Goal: Task Accomplishment & Management: Complete application form

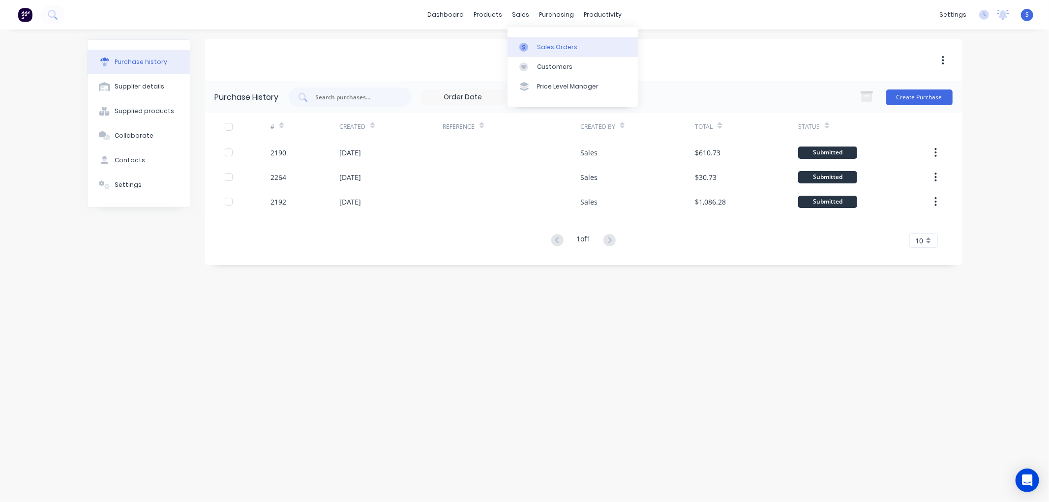
click at [549, 46] on div "Sales Orders" at bounding box center [557, 47] width 40 height 9
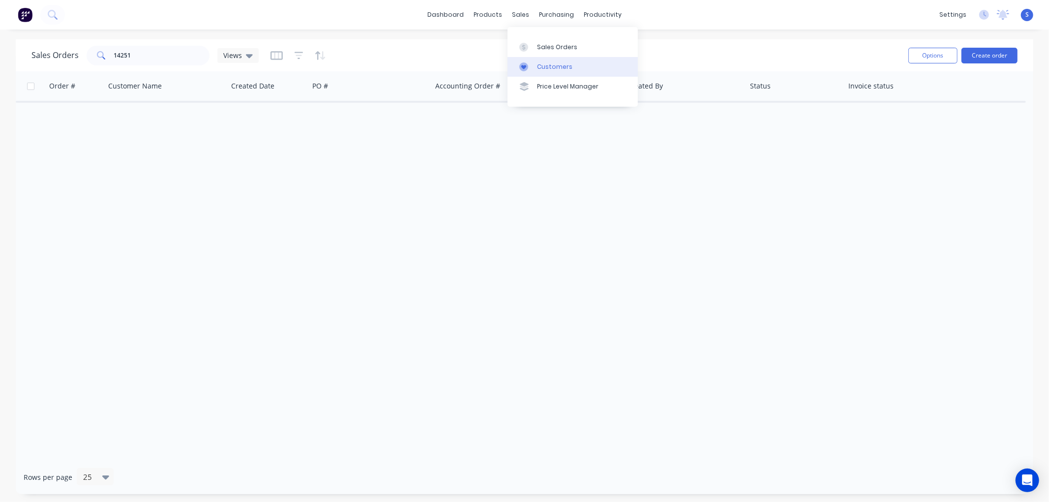
click at [549, 67] on div "Customers" at bounding box center [554, 66] width 35 height 9
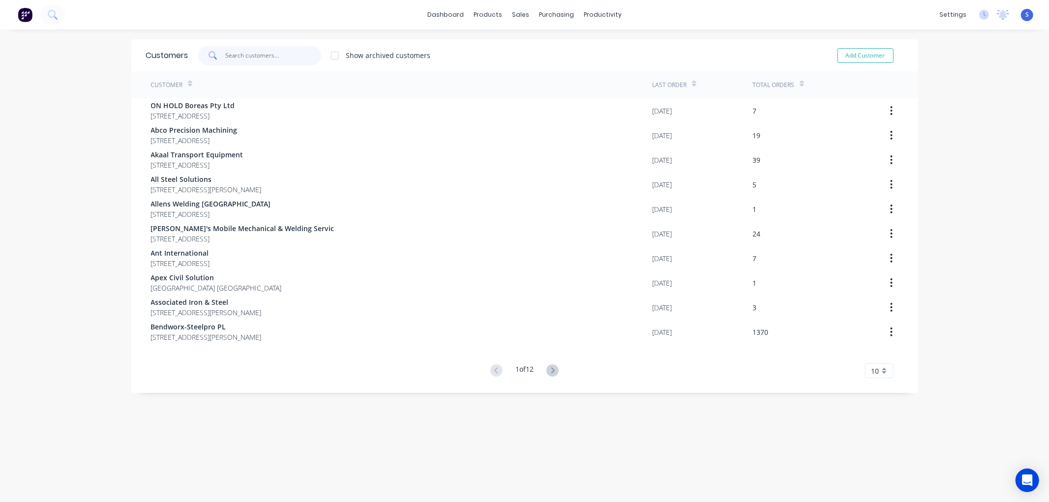
click at [254, 55] on input "text" at bounding box center [273, 56] width 96 height 20
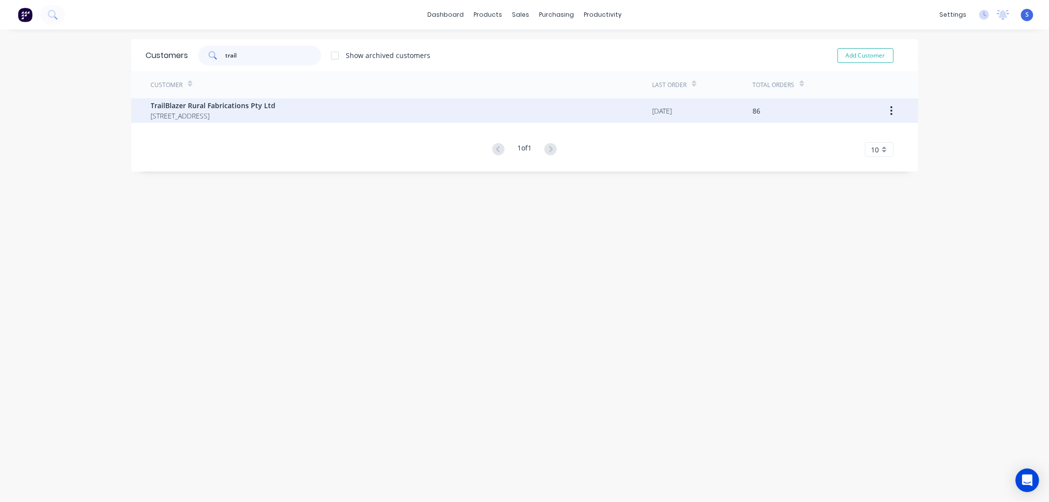
type input "trail"
click at [190, 111] on span "[STREET_ADDRESS]" at bounding box center [213, 116] width 125 height 10
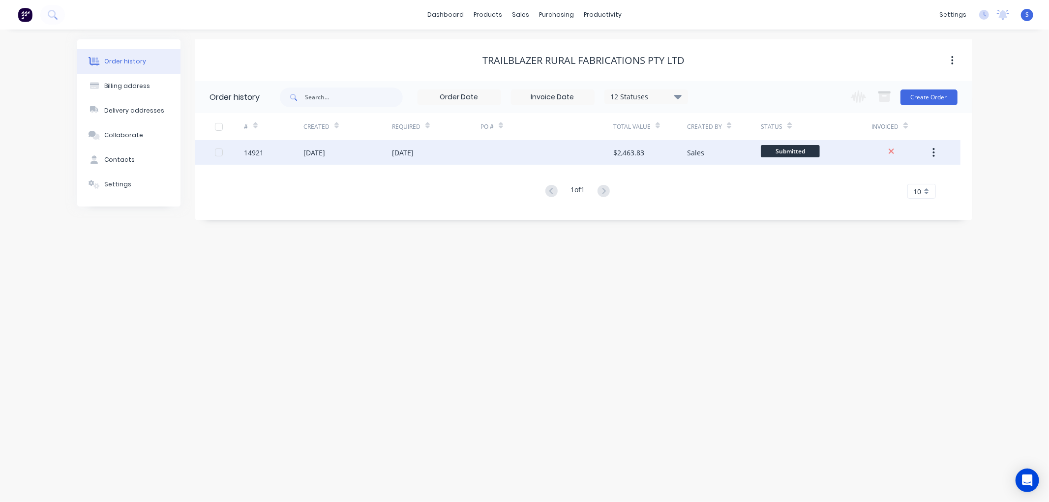
click at [305, 154] on div "[DATE]" at bounding box center [315, 153] width 22 height 10
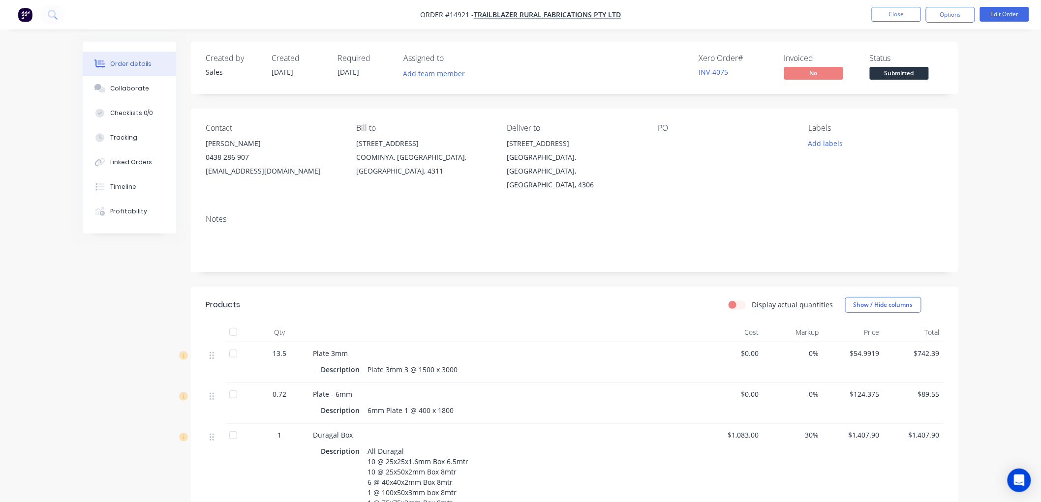
click at [115, 335] on div "Created by Sales Created [DATE] Required [DATE] Assigned to Add team member Xer…" at bounding box center [521, 367] width 876 height 650
click at [901, 16] on button "Close" at bounding box center [896, 14] width 49 height 15
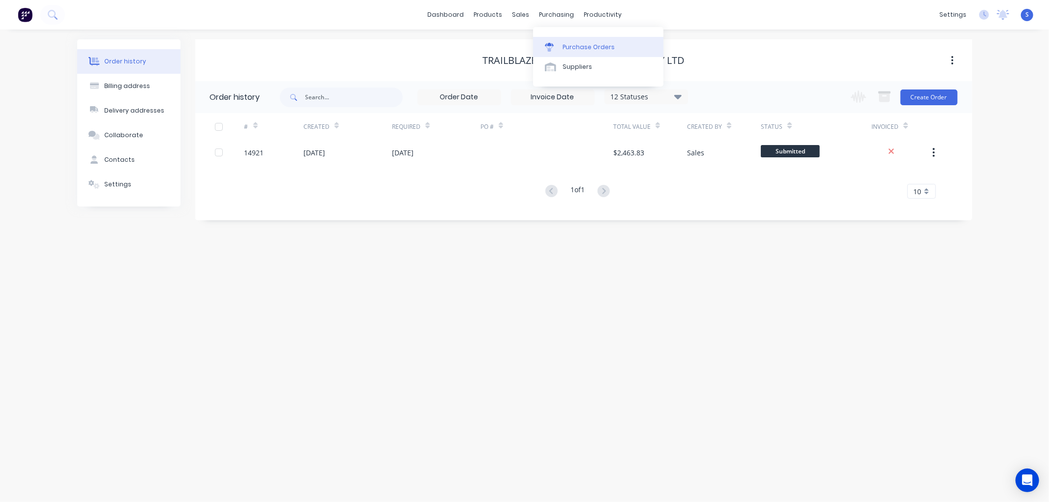
click at [578, 48] on div "Purchase Orders" at bounding box center [589, 47] width 52 height 9
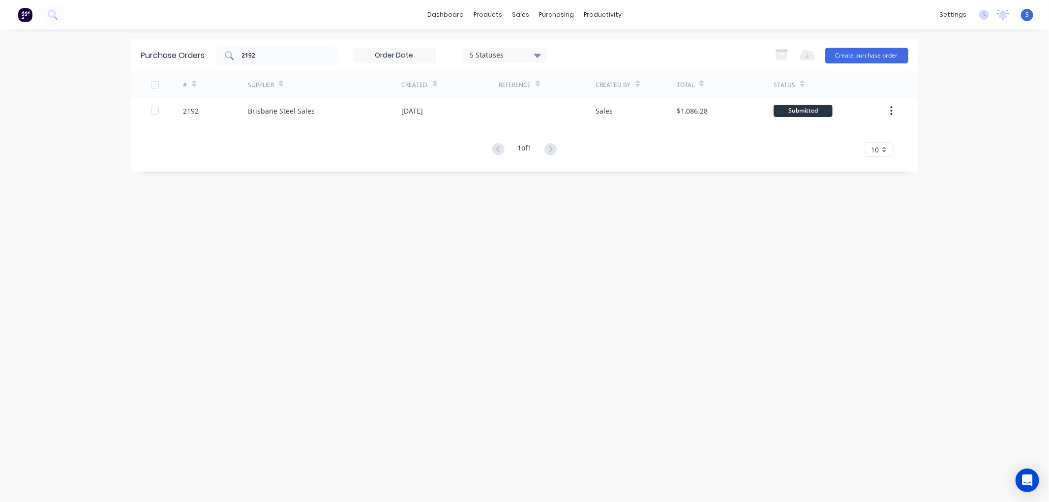
click at [299, 56] on input "2192" at bounding box center [282, 56] width 82 height 10
type input "2"
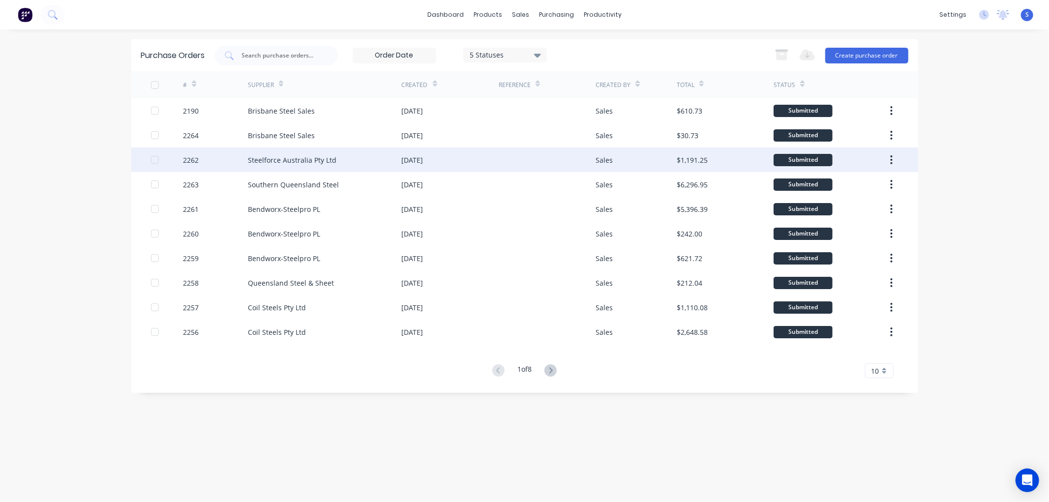
click at [278, 161] on div "Steelforce Australia Pty Ltd" at bounding box center [292, 160] width 89 height 10
type textarea "x"
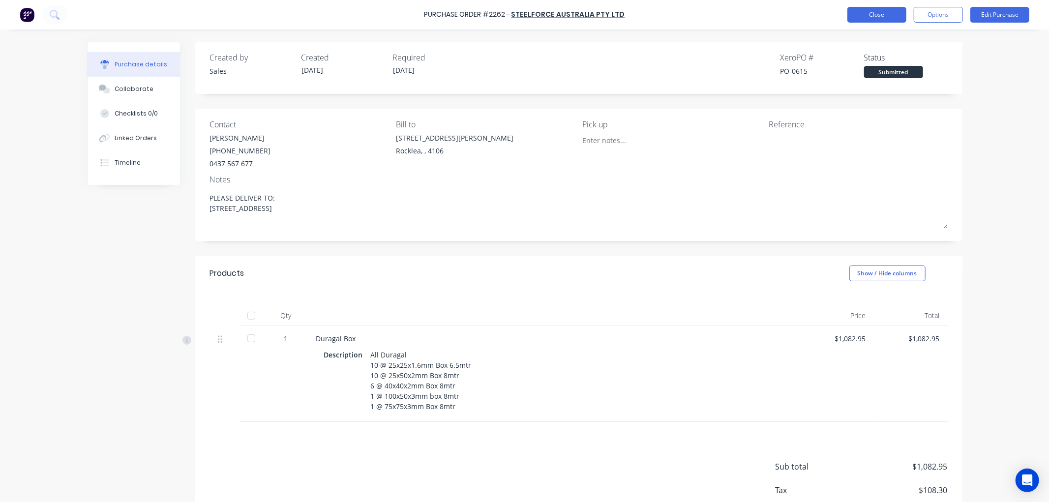
click at [871, 15] on button "Close" at bounding box center [877, 15] width 59 height 16
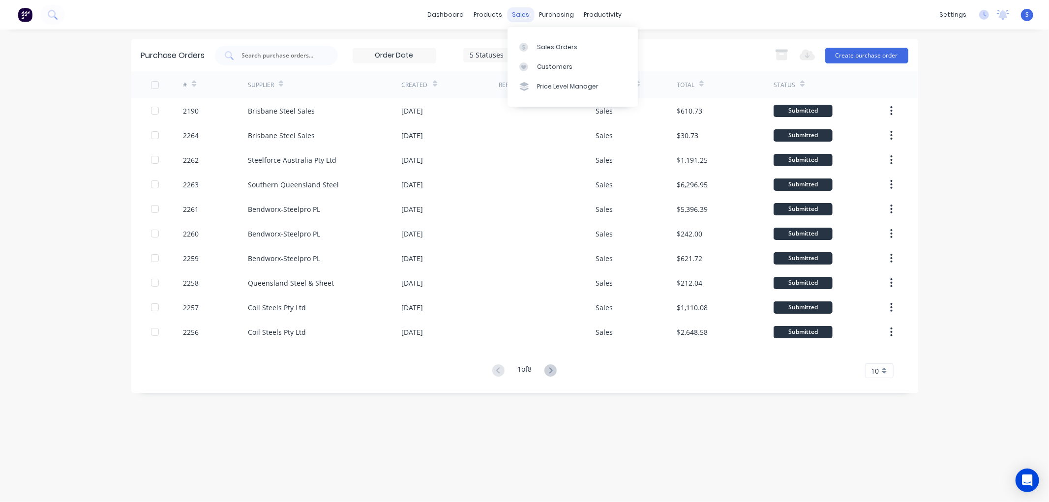
click at [522, 13] on div "sales" at bounding box center [520, 14] width 27 height 15
click at [543, 43] on div "Sales Orders" at bounding box center [557, 47] width 40 height 9
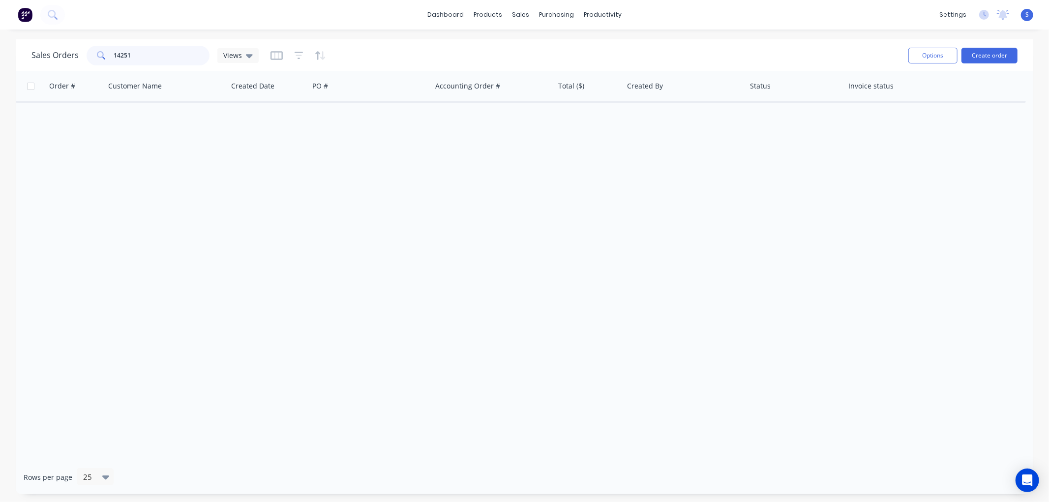
drag, startPoint x: 142, startPoint y: 52, endPoint x: 84, endPoint y: 52, distance: 57.6
click at [84, 52] on div "Sales Orders 14251 Views" at bounding box center [144, 56] width 227 height 20
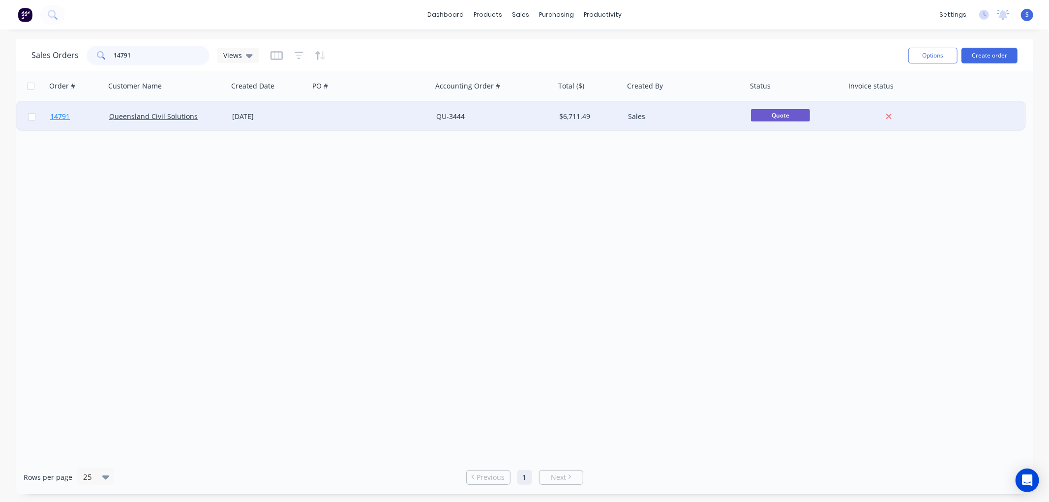
type input "14791"
click at [69, 119] on span "14791" at bounding box center [60, 117] width 20 height 10
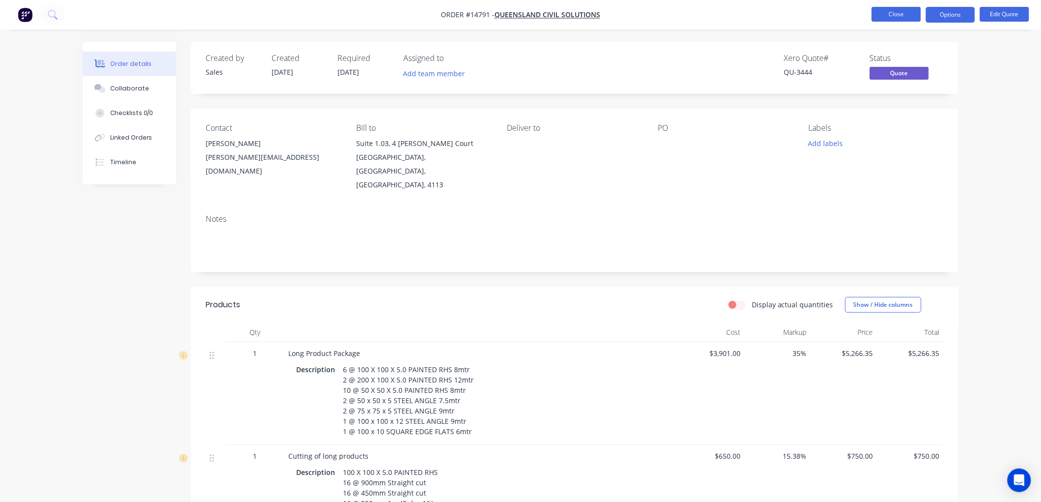
click at [911, 18] on button "Close" at bounding box center [896, 14] width 49 height 15
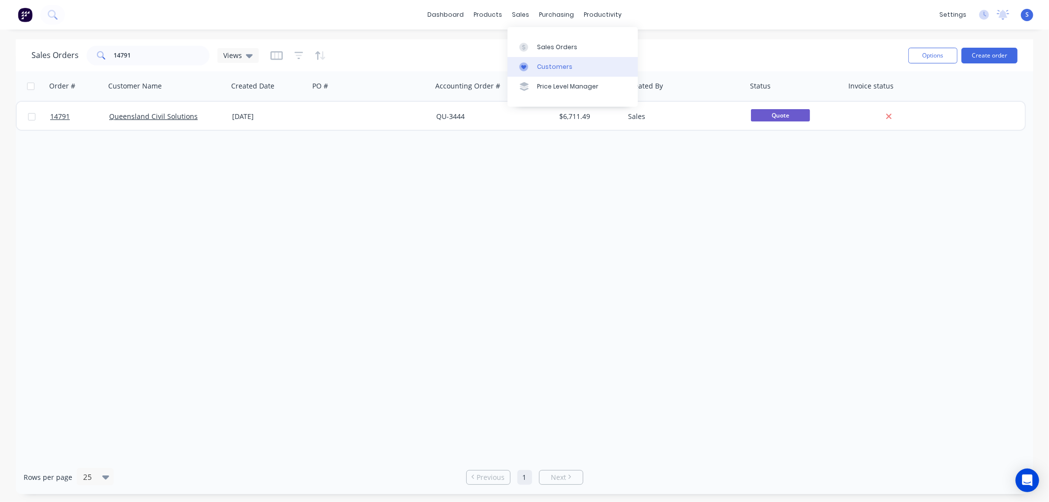
click at [548, 67] on div "Customers" at bounding box center [554, 66] width 35 height 9
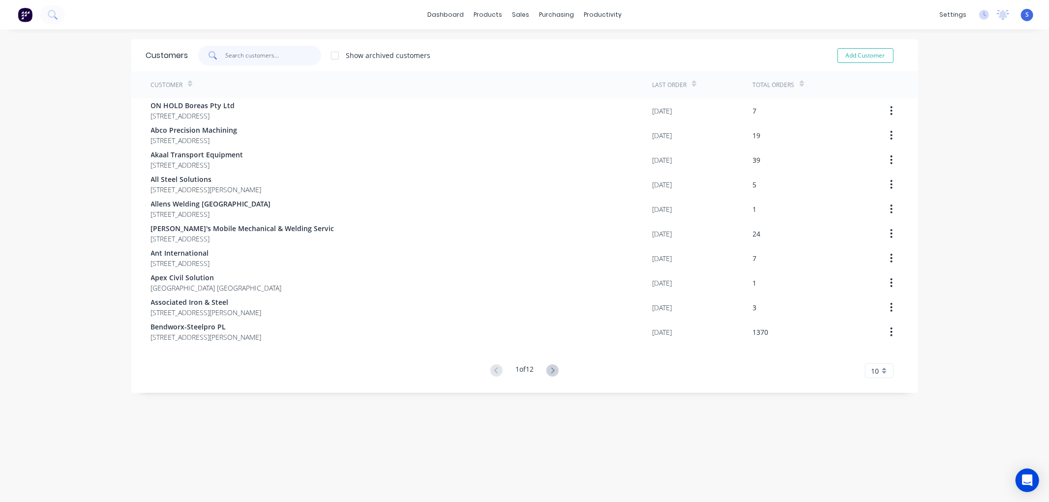
click at [258, 55] on input "text" at bounding box center [273, 56] width 96 height 20
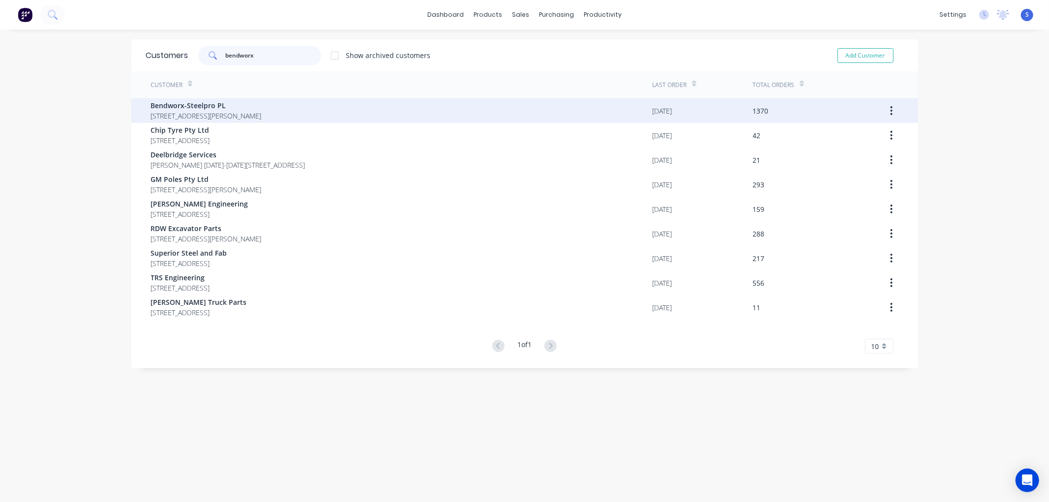
type input "bendworx"
click at [199, 112] on span "[STREET_ADDRESS][PERSON_NAME]" at bounding box center [206, 116] width 111 height 10
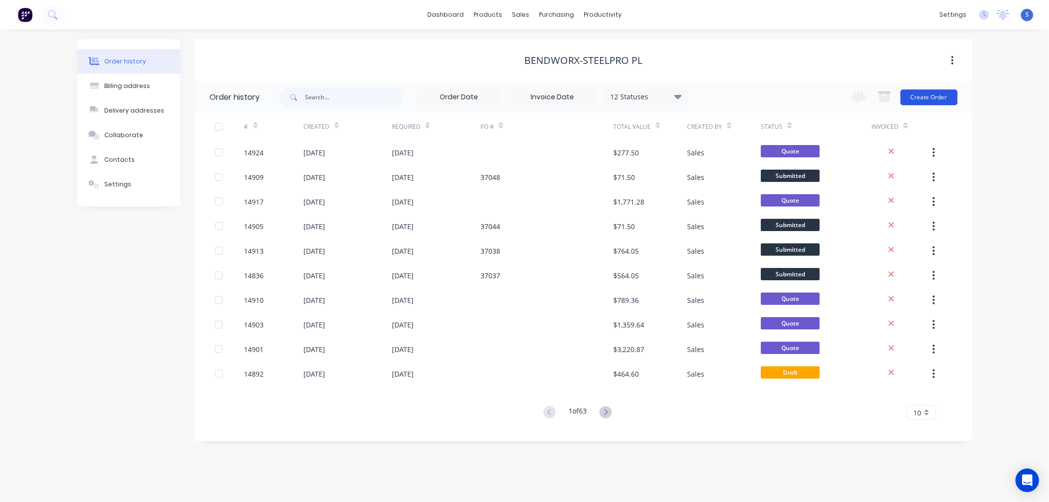
click at [926, 95] on button "Create Order" at bounding box center [929, 98] width 57 height 16
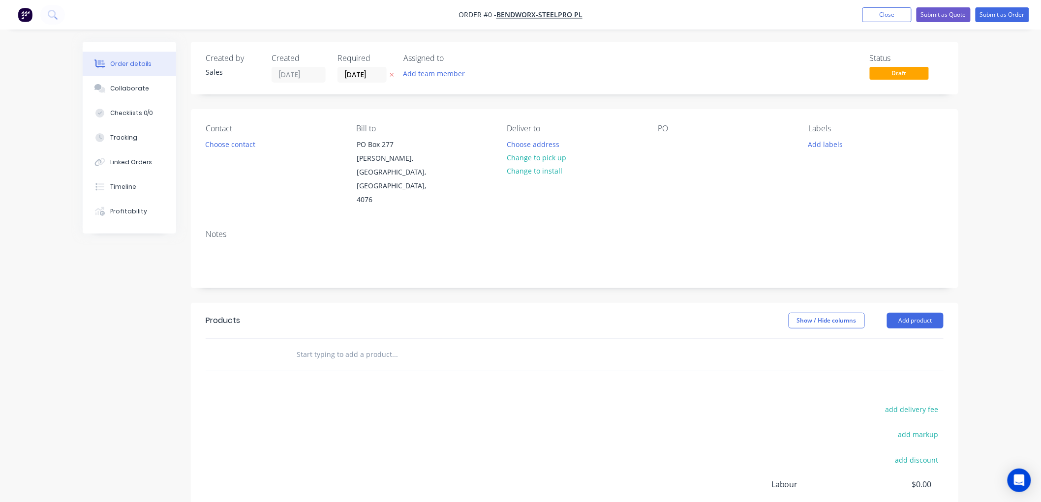
click at [353, 339] on div at bounding box center [461, 355] width 354 height 32
click at [382, 345] on input "text" at bounding box center [394, 355] width 197 height 20
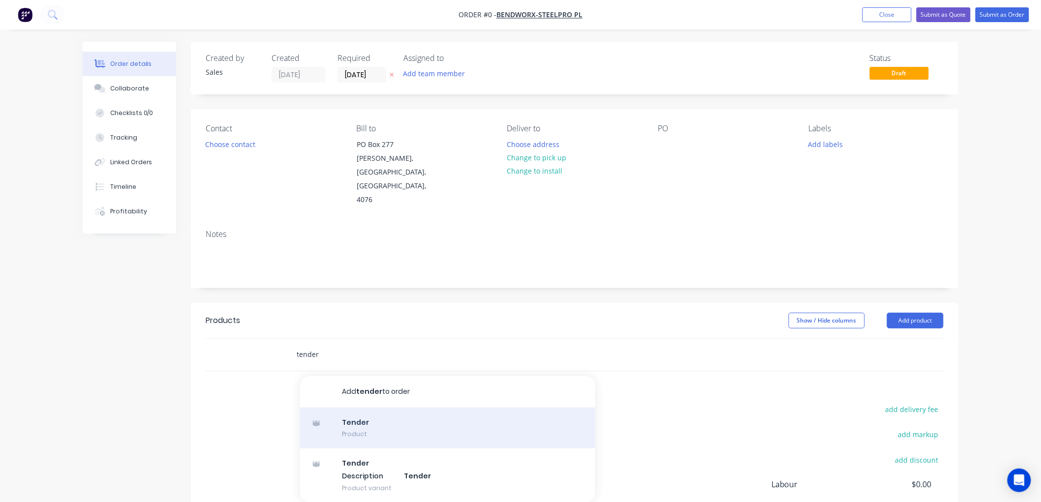
type input "tender"
click at [359, 408] on div "Tender Product" at bounding box center [447, 428] width 295 height 41
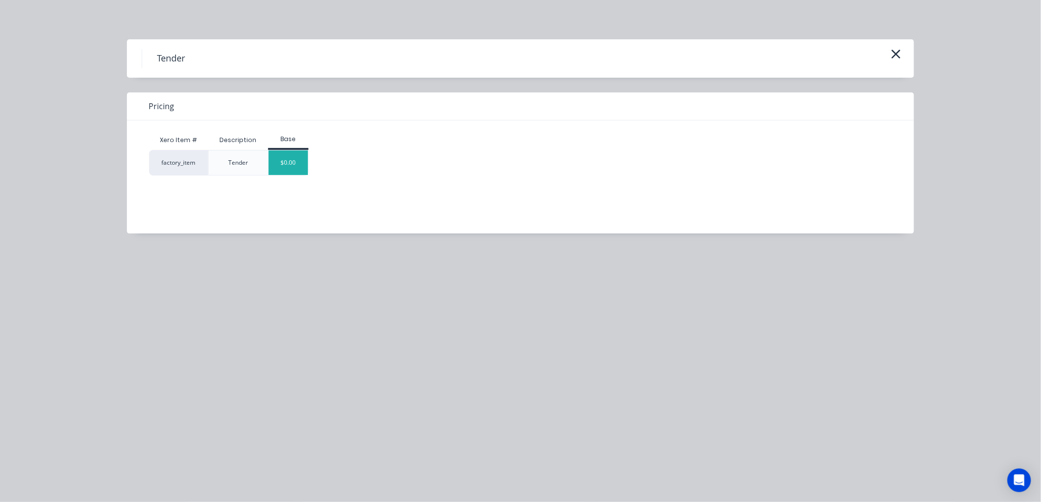
click at [296, 165] on div "$0.00" at bounding box center [289, 163] width 40 height 25
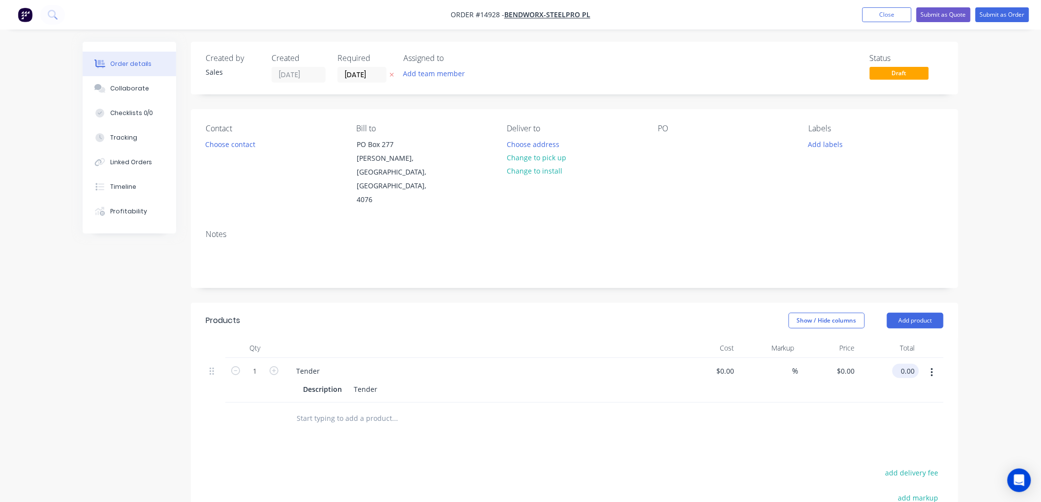
click at [916, 364] on input "0.00" at bounding box center [907, 371] width 23 height 14
type input "14270.21"
type input "$14,270.21"
click at [604, 409] on div at bounding box center [461, 419] width 346 height 20
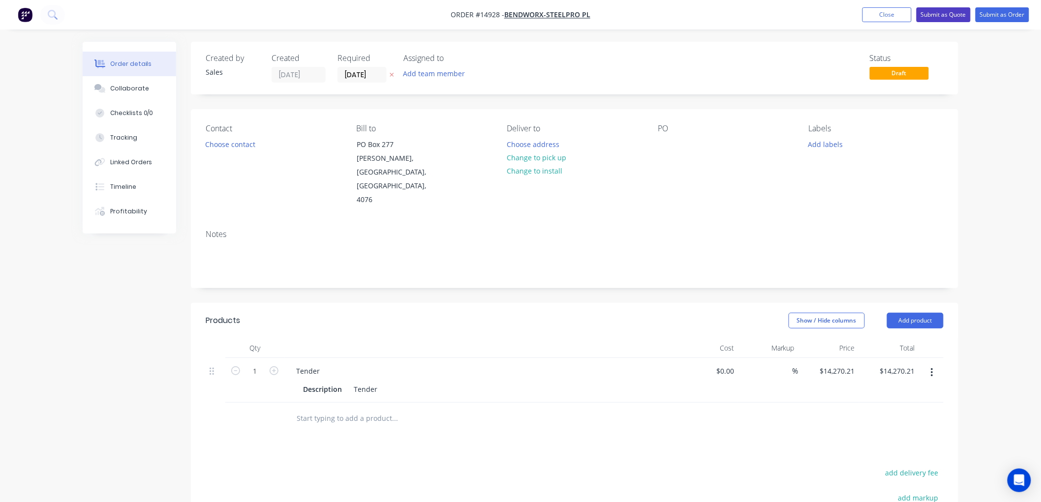
click at [945, 11] on button "Submit as Quote" at bounding box center [944, 14] width 54 height 15
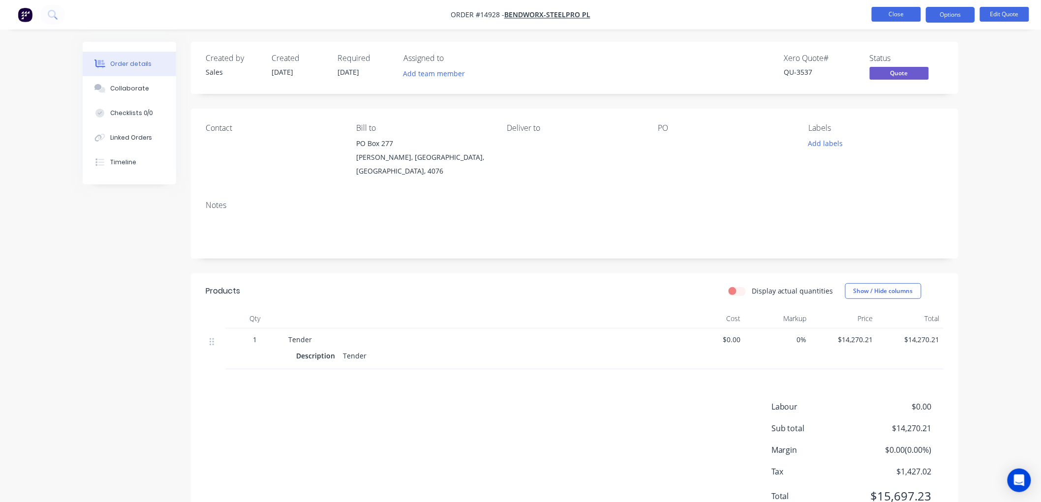
click at [898, 12] on button "Close" at bounding box center [896, 14] width 49 height 15
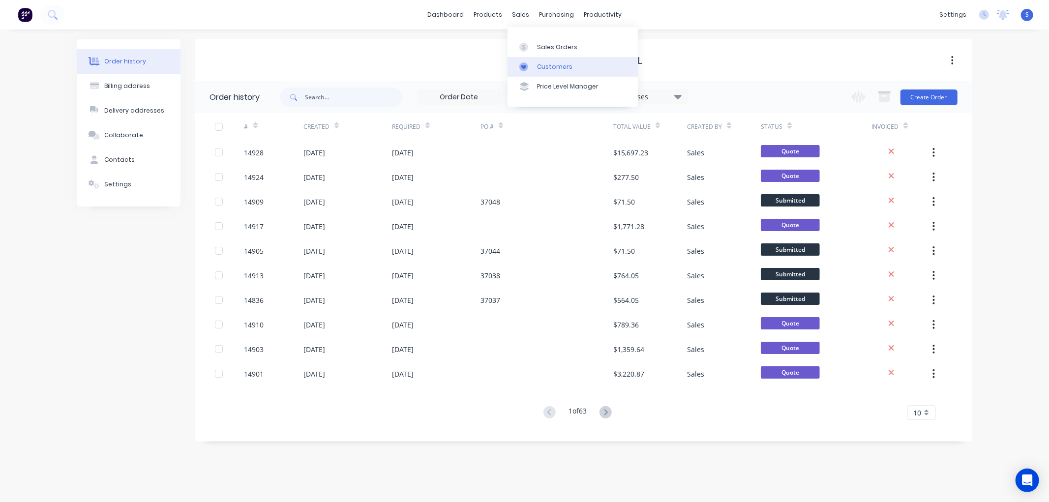
click at [547, 68] on div "Customers" at bounding box center [554, 66] width 35 height 9
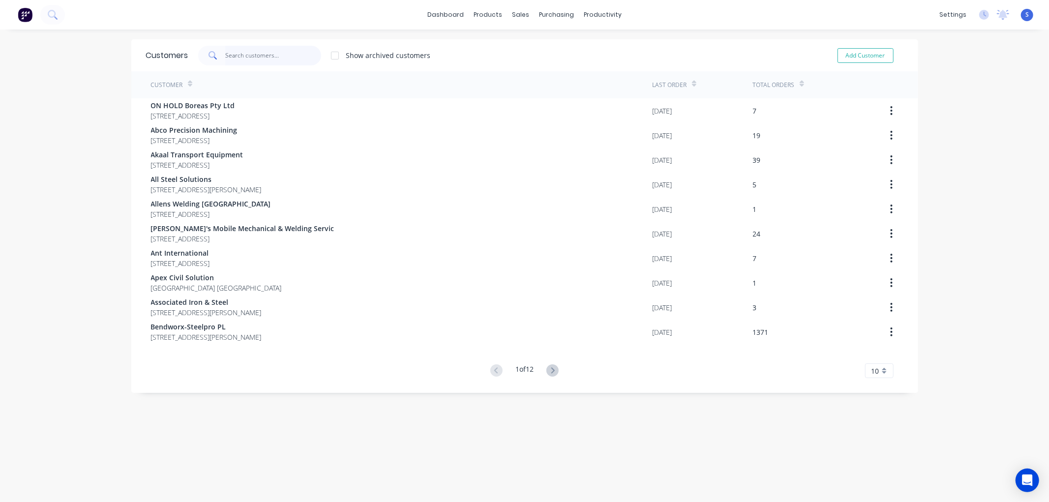
click at [269, 57] on input "text" at bounding box center [273, 56] width 96 height 20
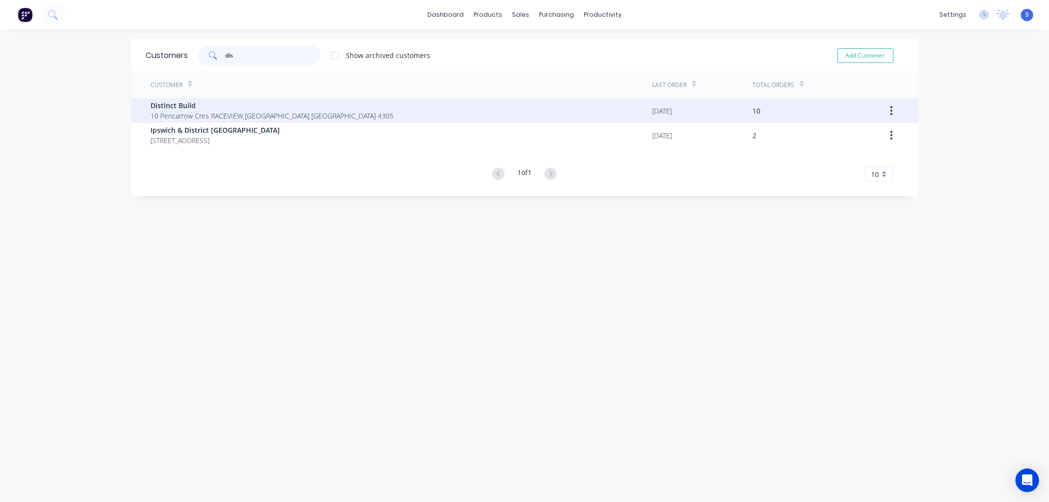
type input "dis"
click at [169, 103] on span "Distinct Build" at bounding box center [272, 105] width 243 height 10
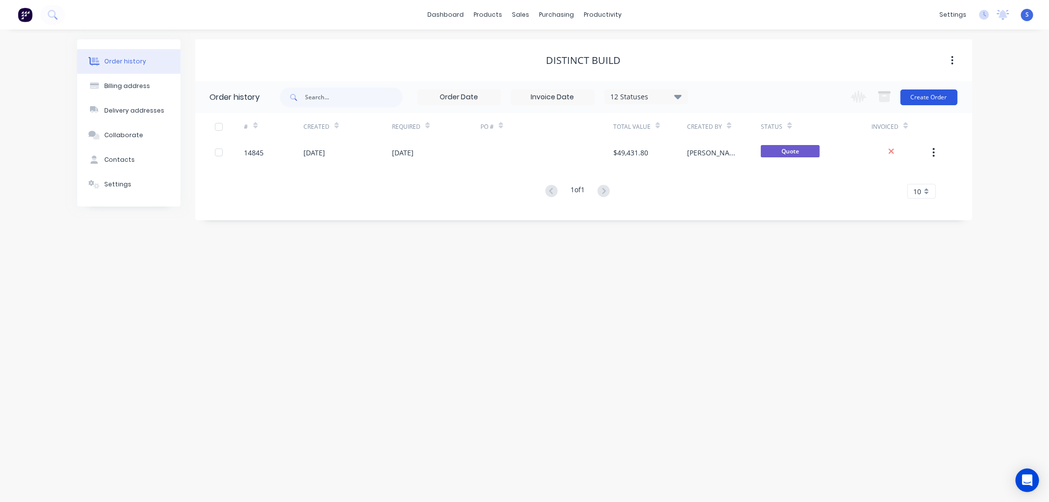
click at [926, 101] on button "Create Order" at bounding box center [929, 98] width 57 height 16
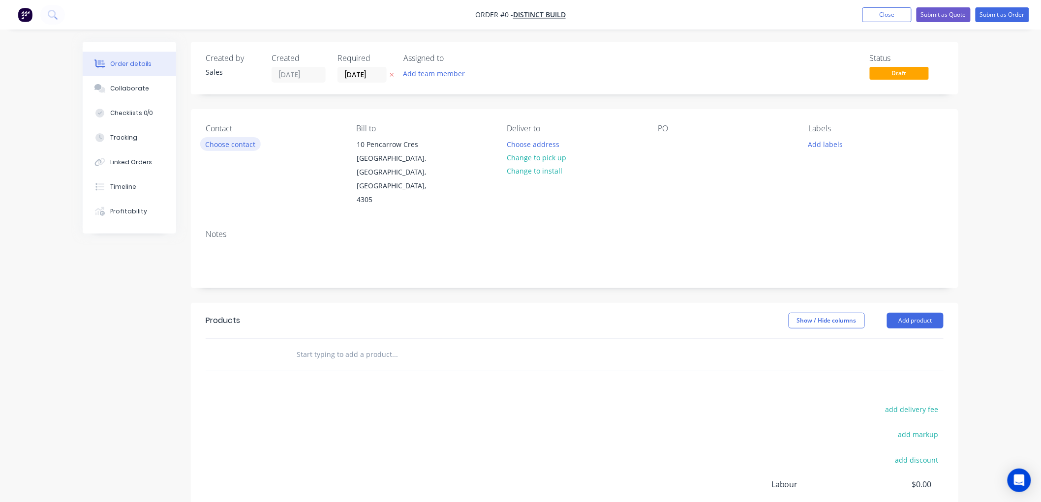
click at [240, 144] on button "Choose contact" at bounding box center [230, 143] width 61 height 13
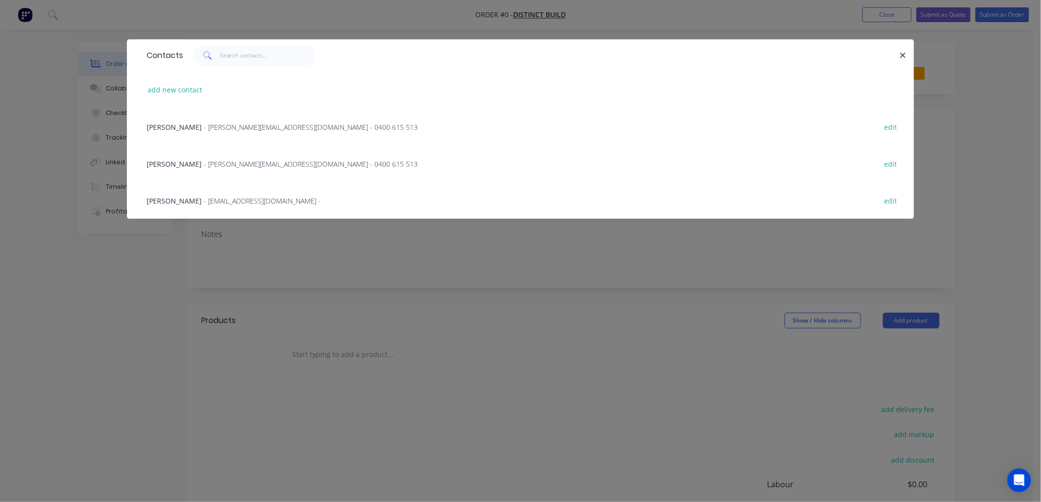
click at [204, 166] on span "- [PERSON_NAME][EMAIL_ADDRESS][DOMAIN_NAME] - 0400 615 513" at bounding box center [311, 163] width 214 height 9
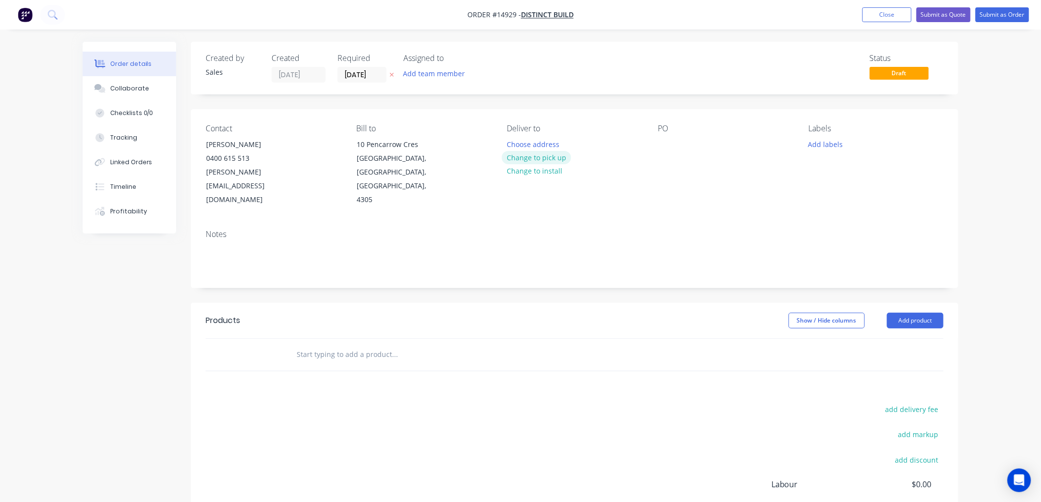
click at [550, 156] on button "Change to pick up" at bounding box center [537, 157] width 70 height 13
click at [906, 313] on button "Add product" at bounding box center [915, 321] width 57 height 16
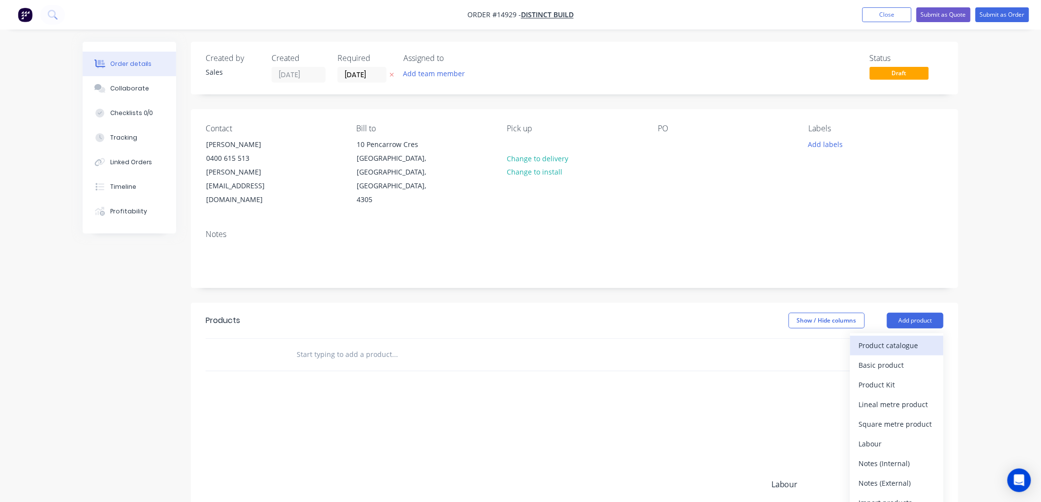
click at [902, 339] on div "Product catalogue" at bounding box center [897, 346] width 76 height 14
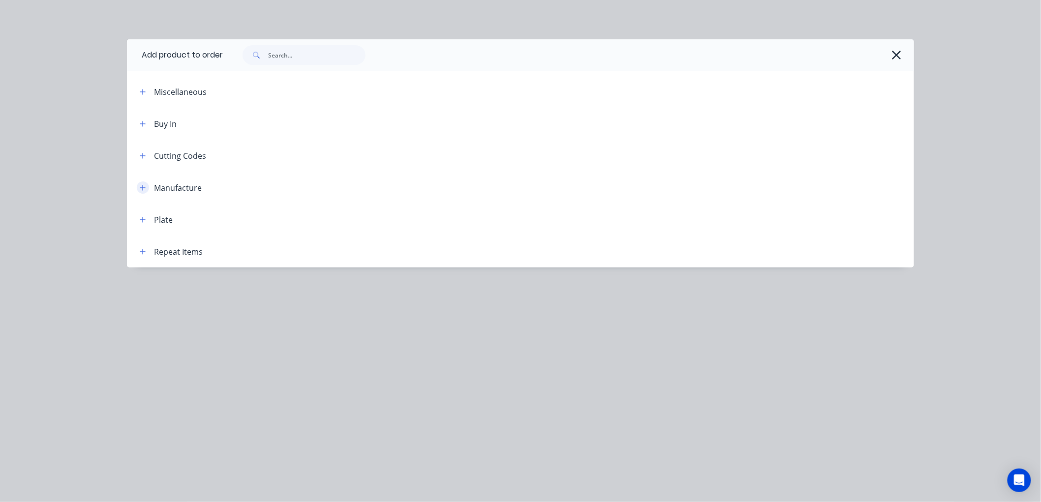
click at [143, 187] on icon "button" at bounding box center [143, 188] width 6 height 7
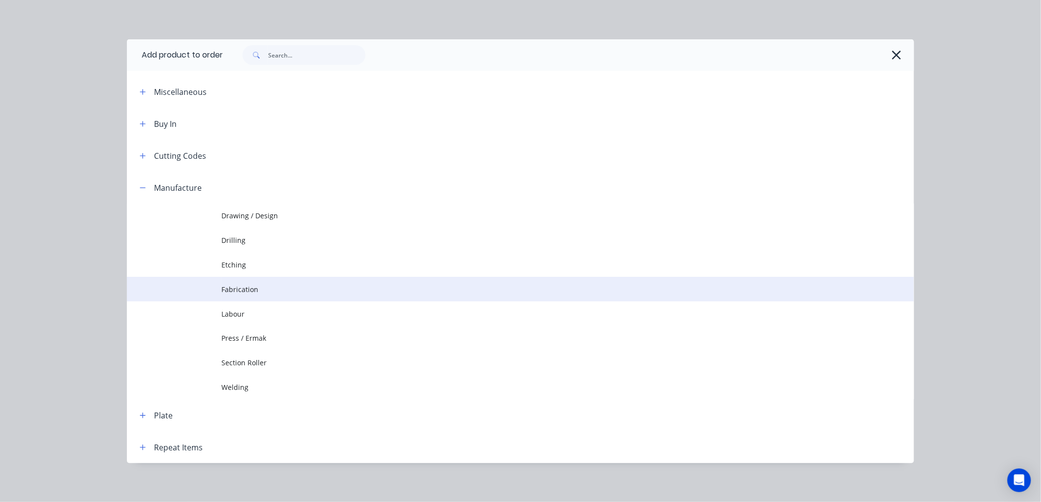
click at [229, 291] on span "Fabrication" at bounding box center [498, 289] width 554 height 10
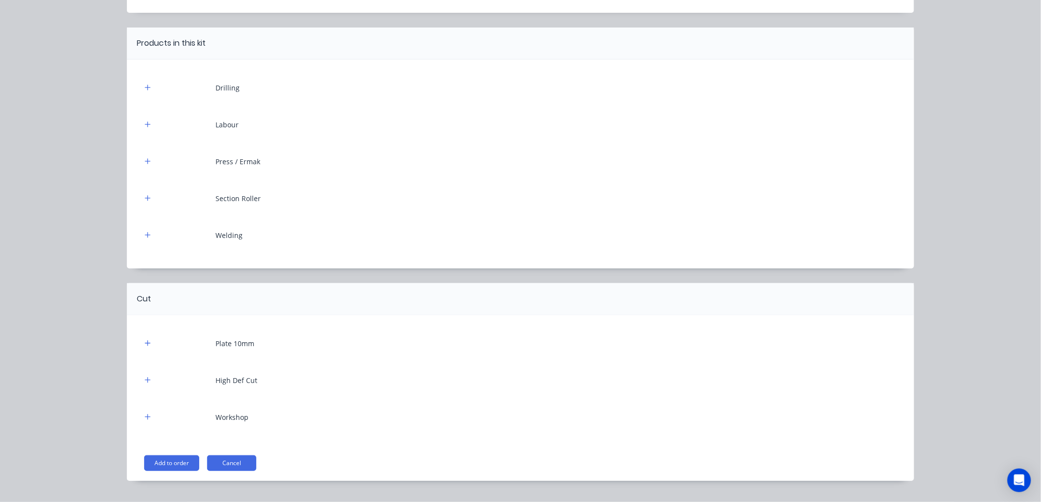
scroll to position [87, 0]
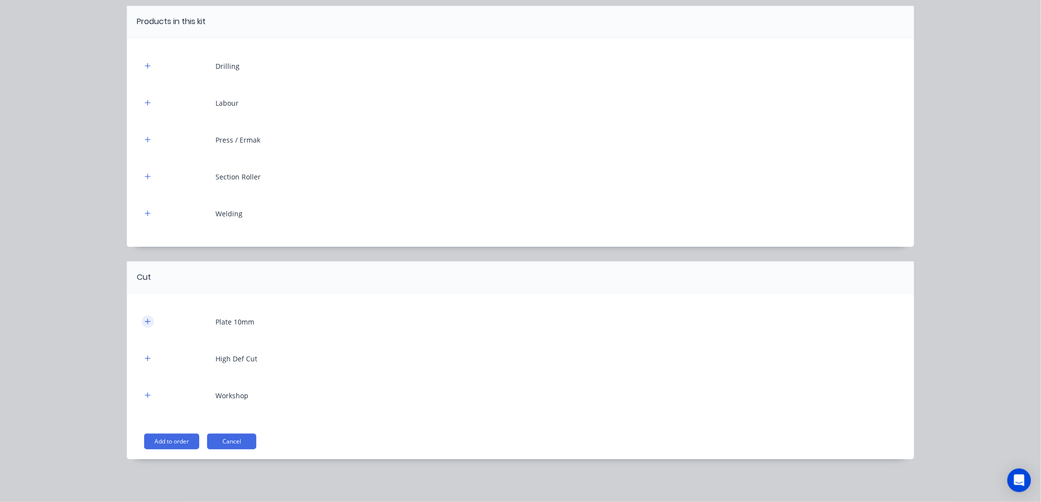
click at [145, 321] on icon "button" at bounding box center [147, 321] width 5 height 5
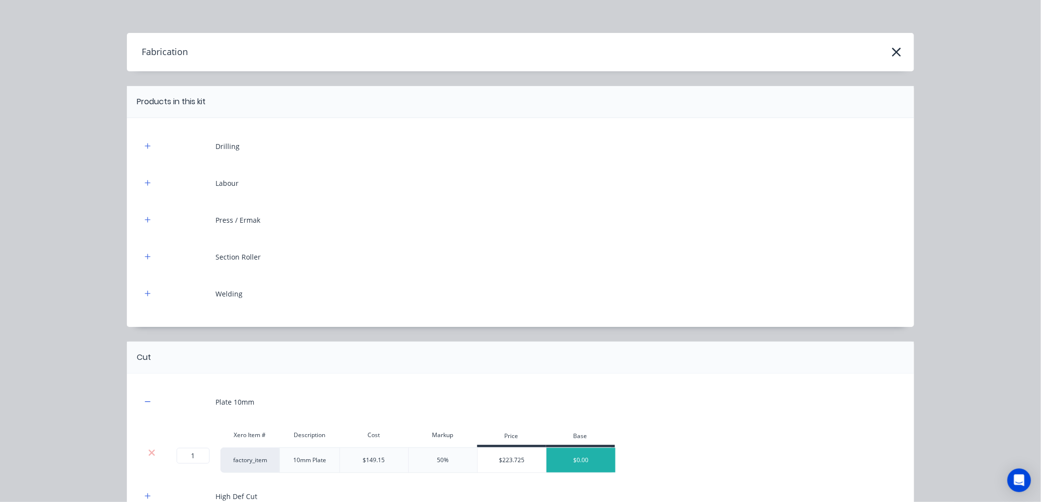
scroll to position [0, 0]
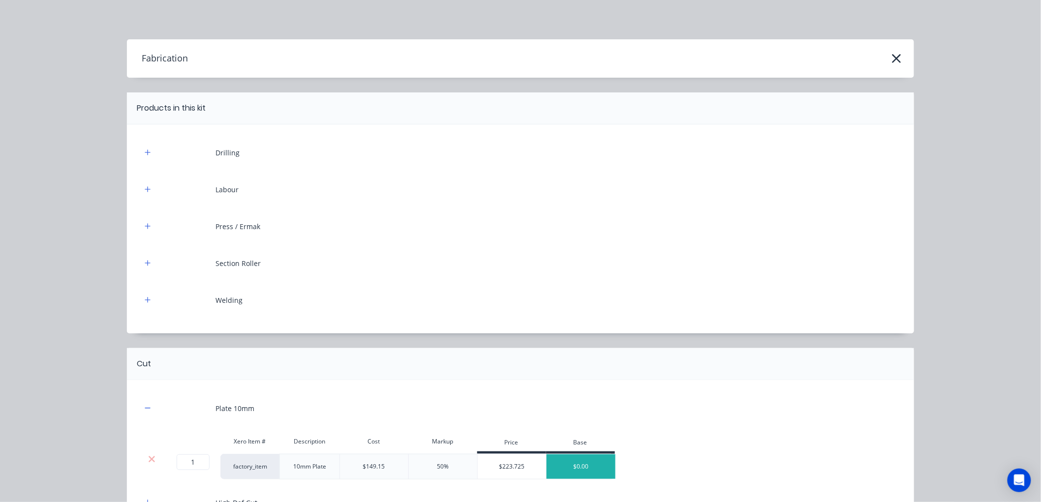
click at [373, 366] on div at bounding box center [532, 364] width 763 height 12
click at [145, 188] on icon "button" at bounding box center [148, 189] width 6 height 7
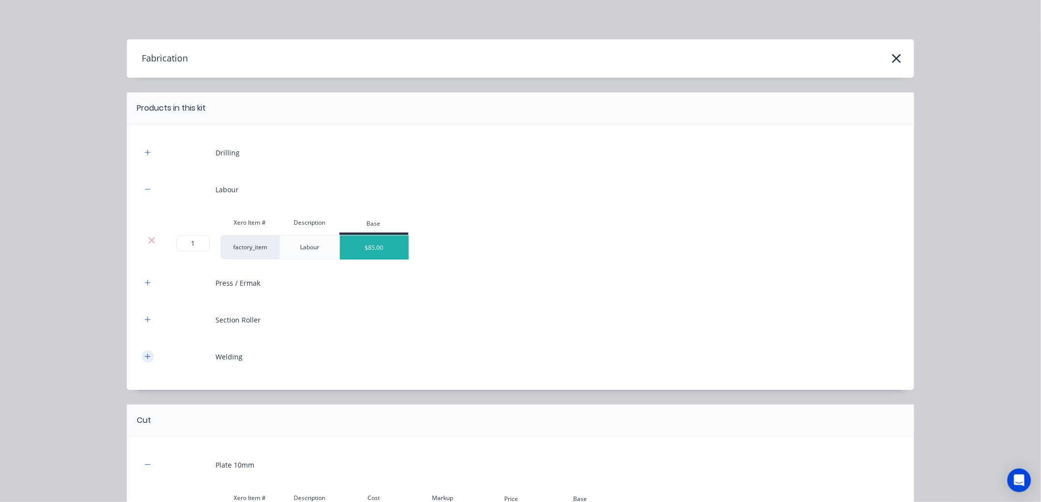
click at [145, 359] on icon "button" at bounding box center [148, 356] width 6 height 7
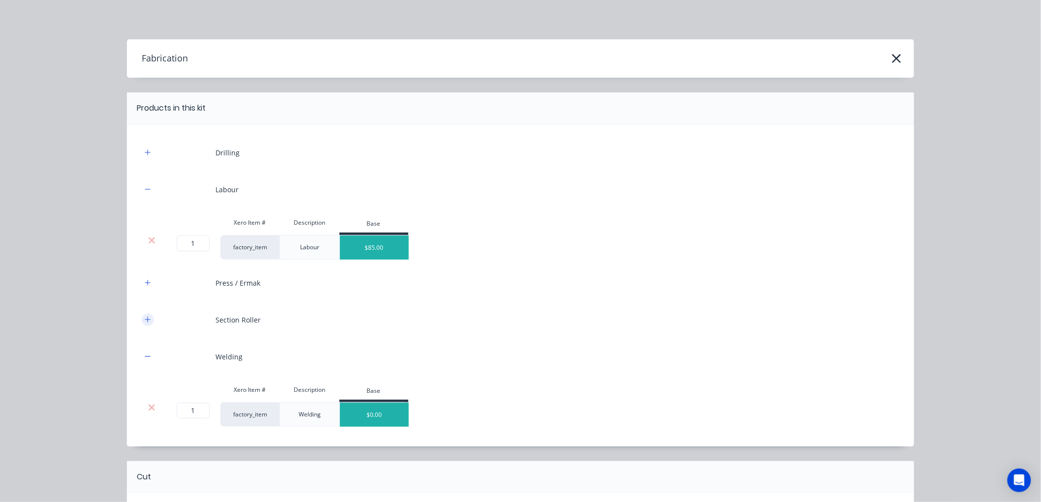
click at [145, 318] on icon "button" at bounding box center [148, 319] width 6 height 7
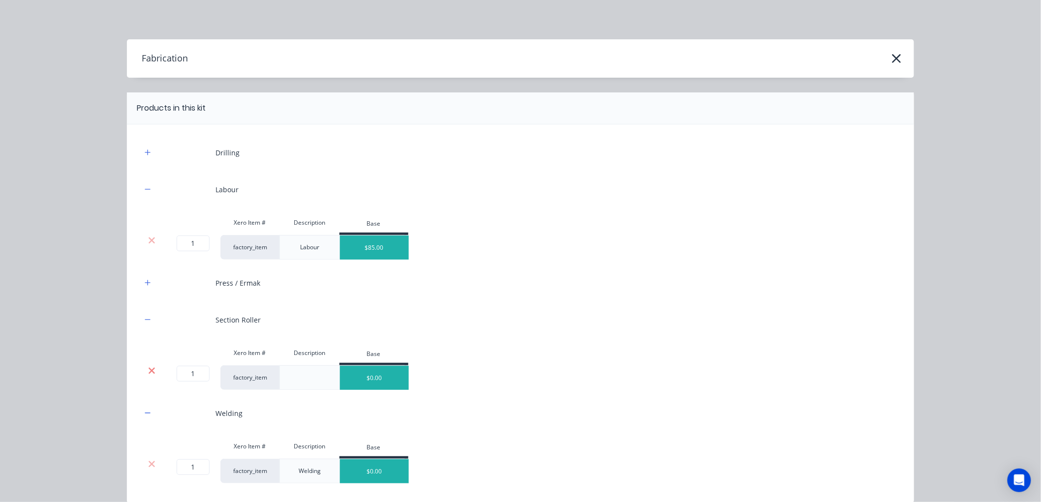
click at [150, 370] on icon at bounding box center [151, 371] width 7 height 10
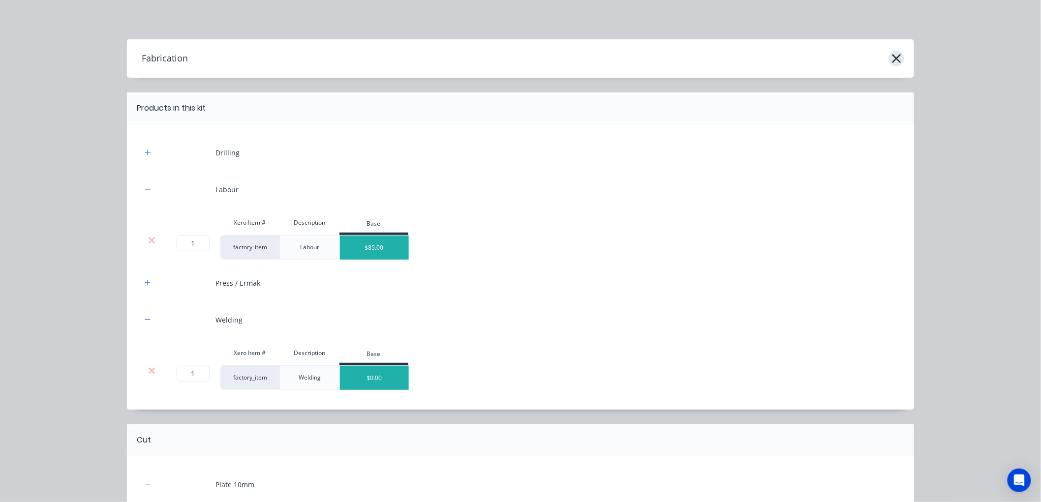
click at [895, 58] on icon "button" at bounding box center [897, 59] width 10 height 14
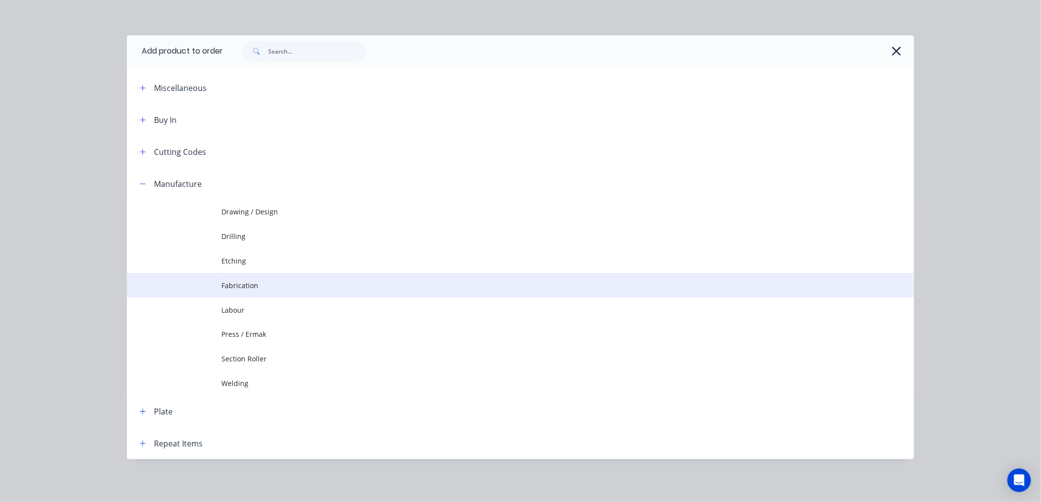
click at [238, 280] on span "Fabrication" at bounding box center [498, 285] width 554 height 10
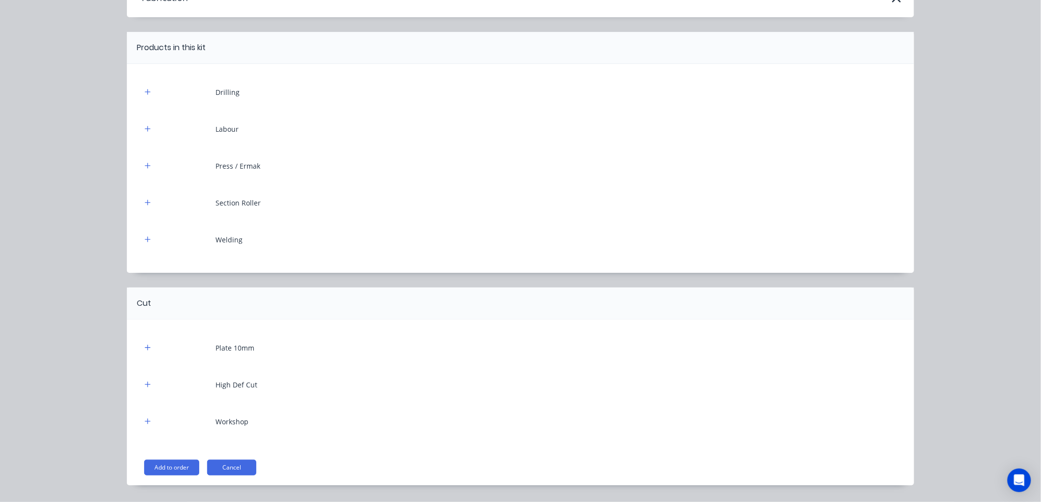
scroll to position [87, 0]
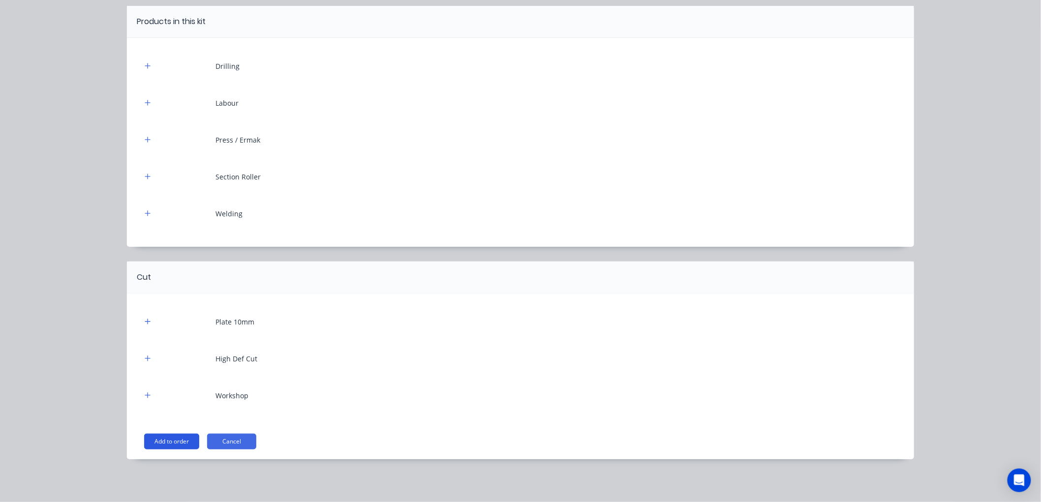
click at [156, 443] on button "Add to order" at bounding box center [171, 442] width 55 height 16
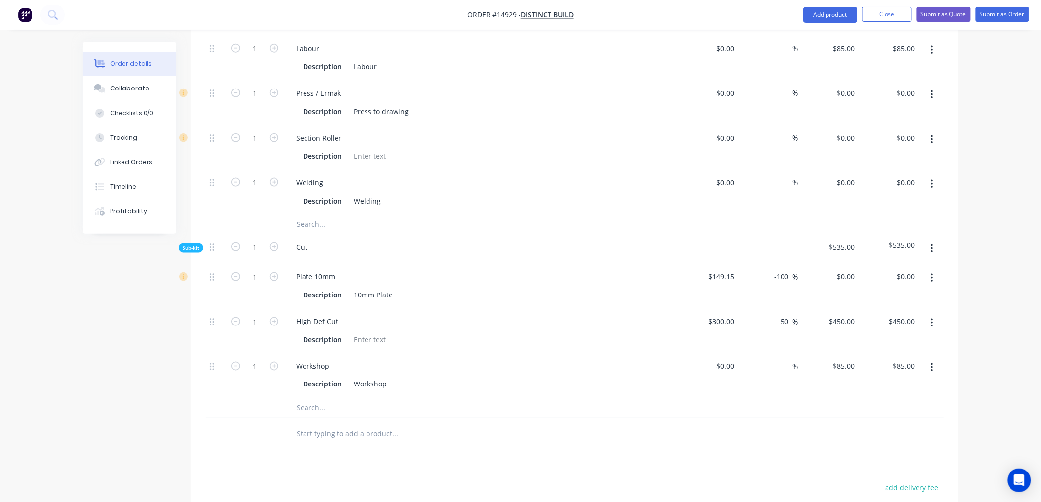
scroll to position [437, 0]
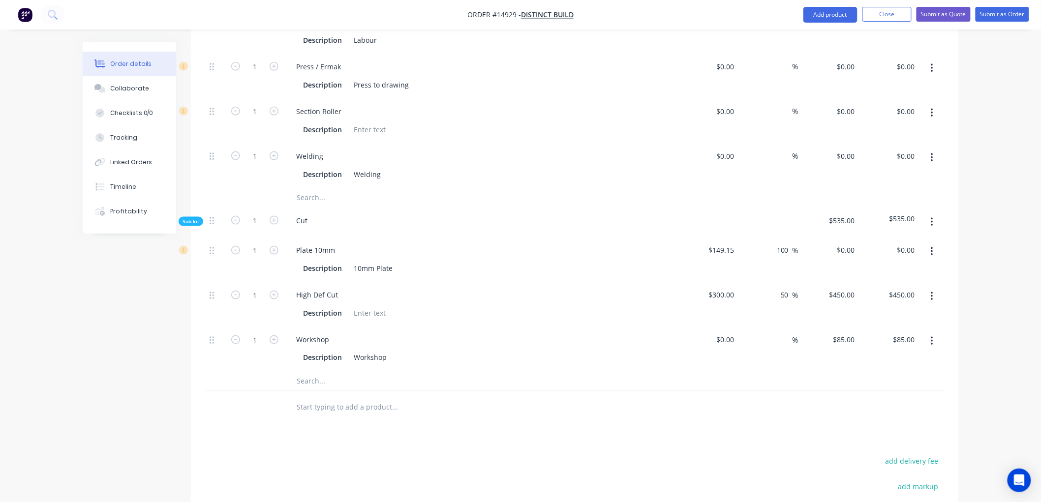
click at [932, 292] on icon "button" at bounding box center [932, 296] width 2 height 9
click at [871, 355] on div "Delete" at bounding box center [897, 362] width 76 height 14
click at [933, 288] on button "button" at bounding box center [932, 297] width 23 height 18
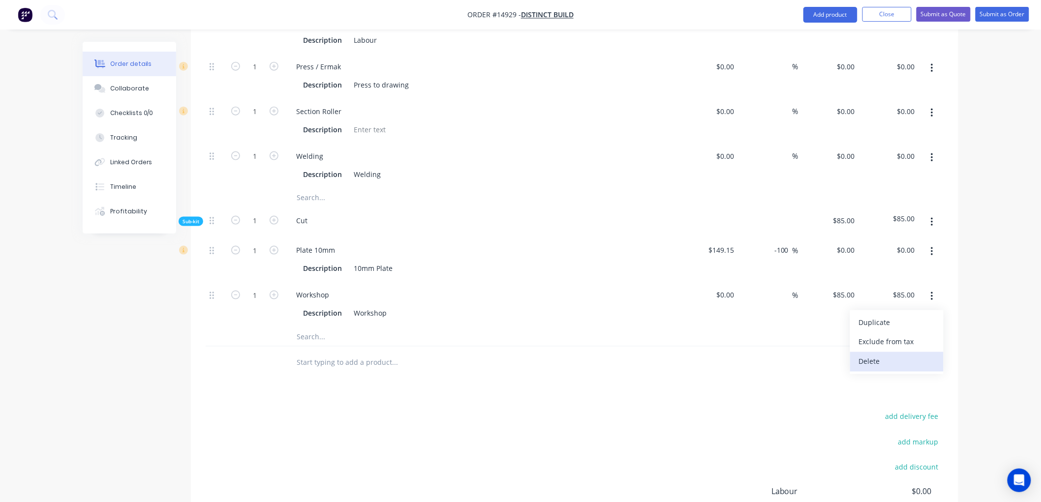
click at [876, 355] on div "Delete" at bounding box center [897, 362] width 76 height 14
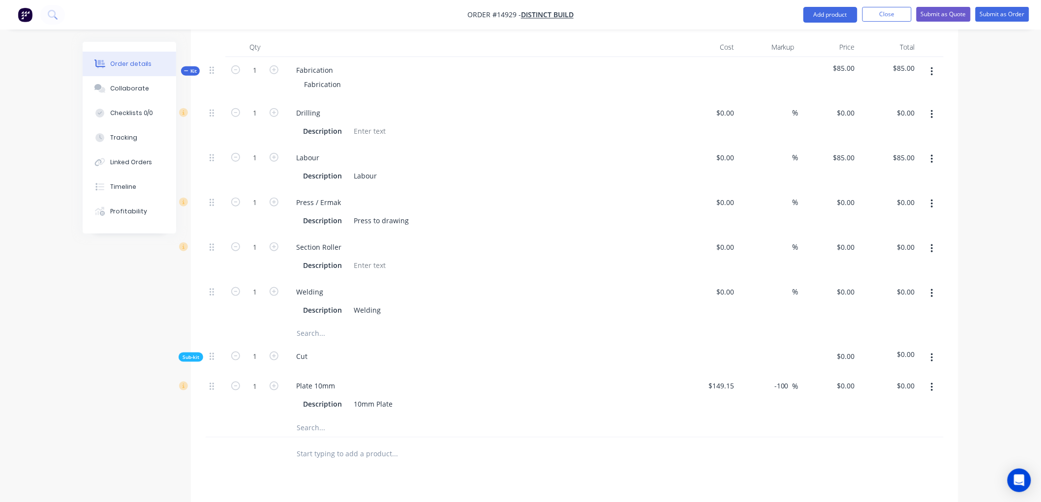
scroll to position [328, 0]
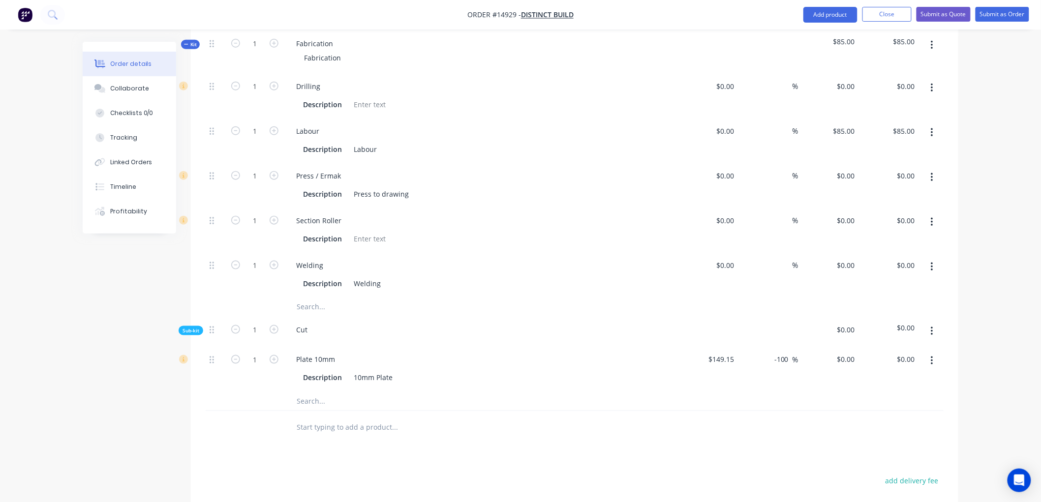
click at [248, 346] on div "1" at bounding box center [254, 368] width 59 height 45
drag, startPoint x: 252, startPoint y: 336, endPoint x: 258, endPoint y: 336, distance: 5.9
click at [252, 352] on input "1" at bounding box center [255, 359] width 26 height 15
type input "12"
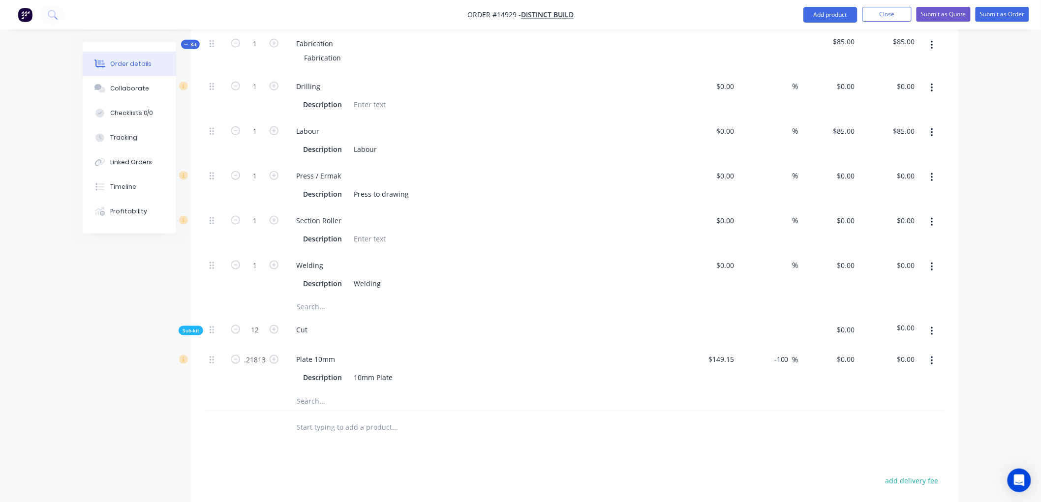
type input "0.2181"
type input "$149.15"
type input "$0.00"
type input "68.20"
type input "109.66"
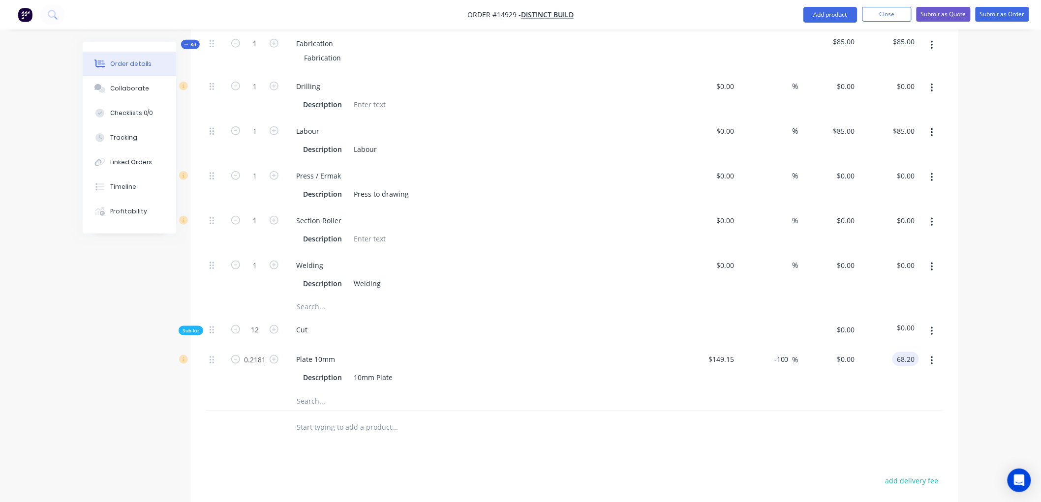
type input "$312.7006"
type input "$68.20"
click at [633, 391] on div at bounding box center [461, 401] width 354 height 20
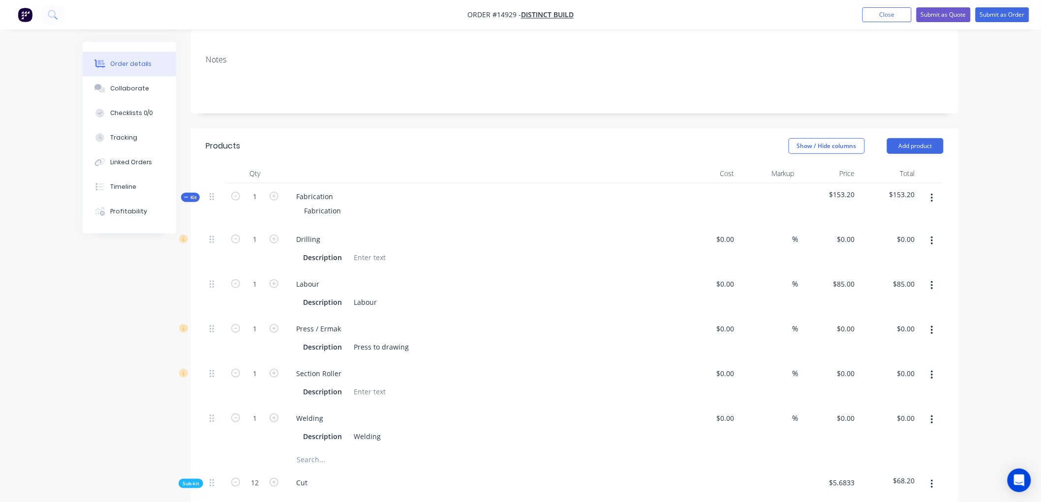
scroll to position [0, 0]
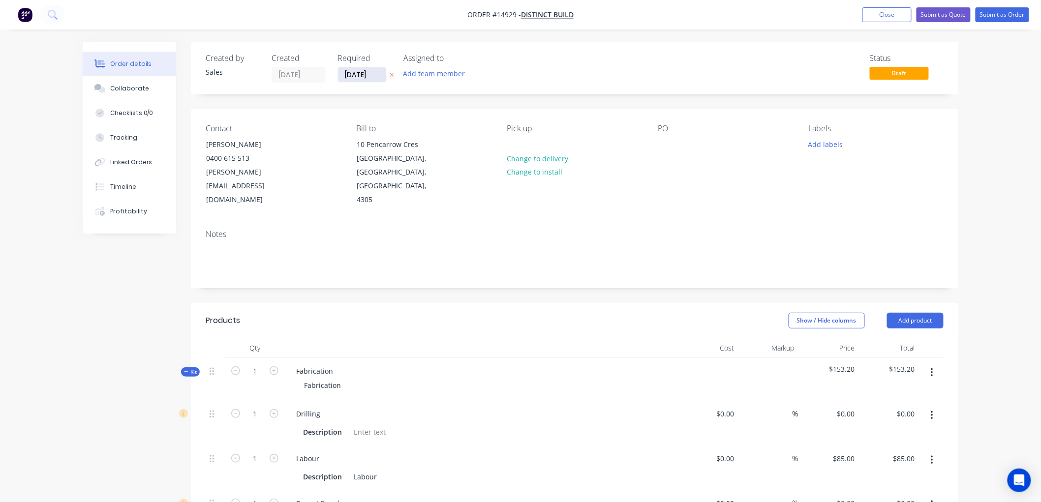
click at [375, 76] on input "[DATE]" at bounding box center [362, 74] width 48 height 15
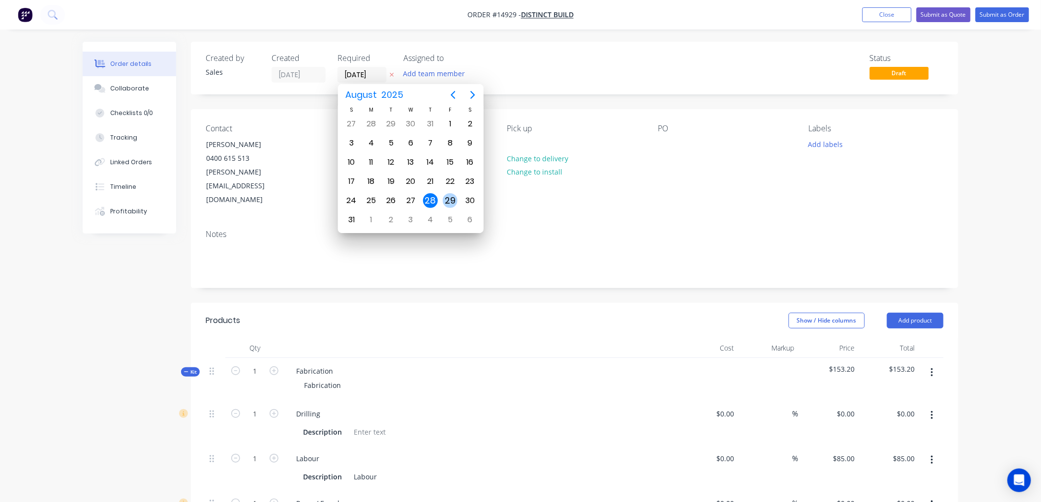
click at [452, 200] on div "29" at bounding box center [450, 200] width 15 height 15
type input "[DATE]"
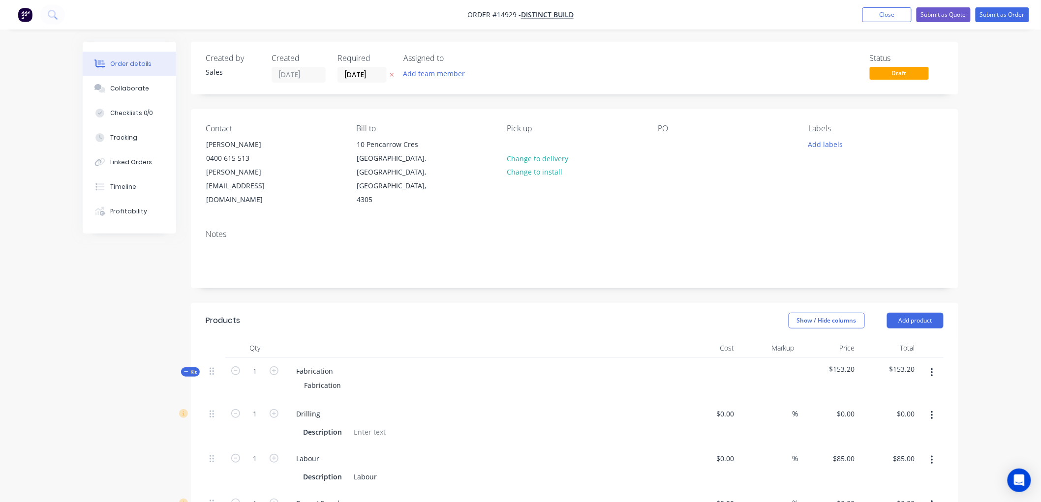
click at [473, 313] on div "Show / Hide columns Add product" at bounding box center [653, 321] width 581 height 16
click at [1002, 15] on button "Submit as Order" at bounding box center [1003, 14] width 54 height 15
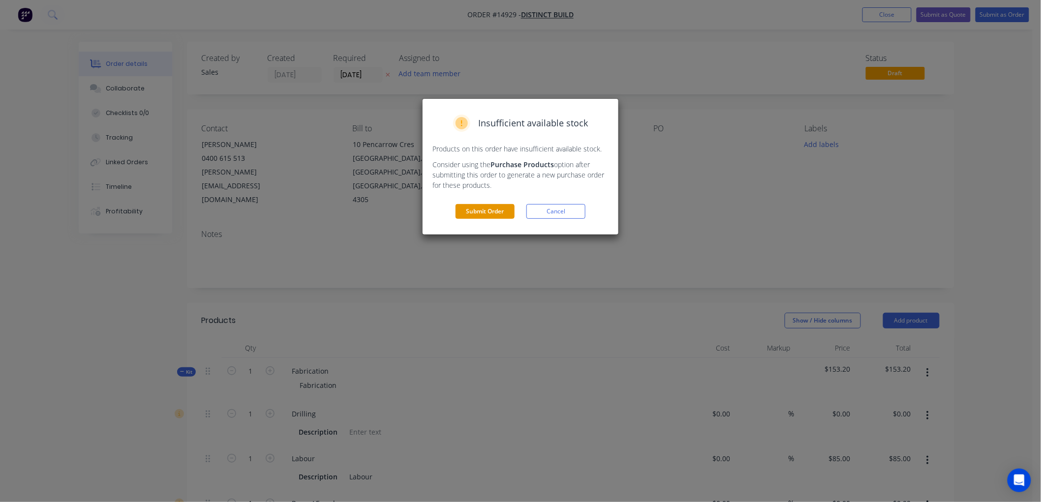
click at [478, 215] on button "Submit Order" at bounding box center [485, 211] width 59 height 15
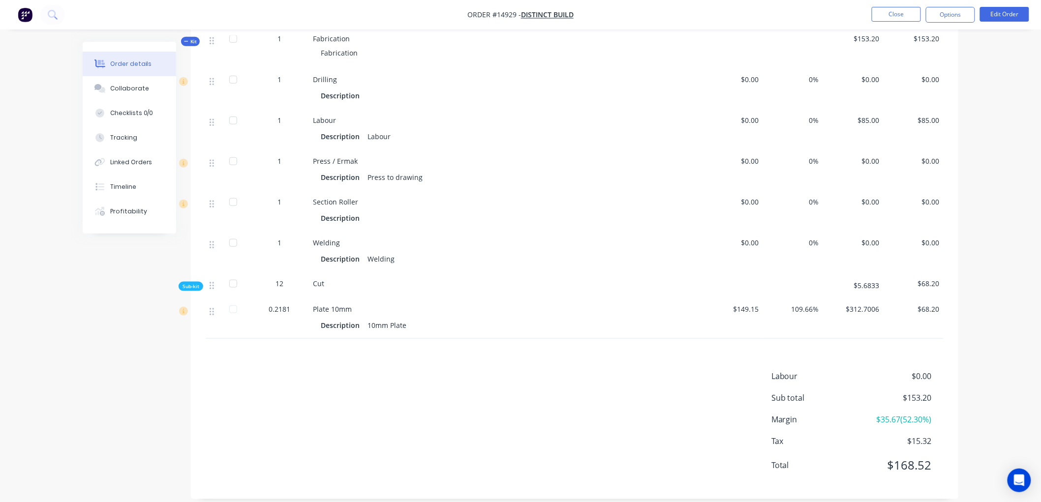
scroll to position [205, 0]
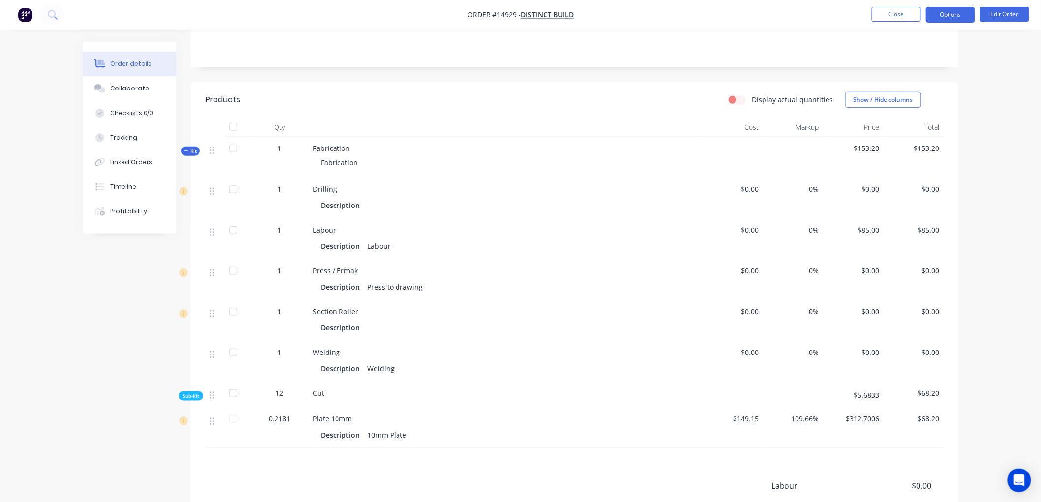
click at [956, 13] on button "Options" at bounding box center [950, 15] width 49 height 16
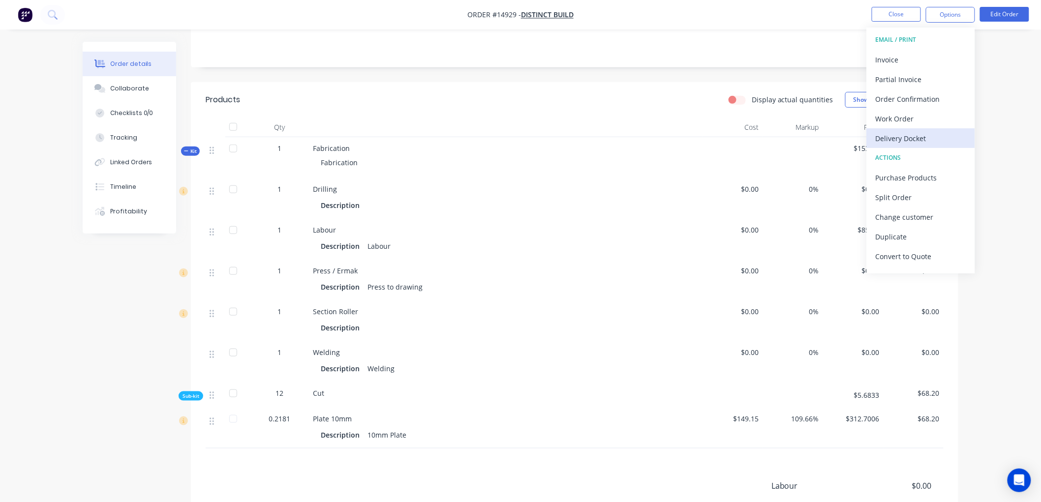
click at [895, 140] on div "Delivery Docket" at bounding box center [921, 138] width 91 height 14
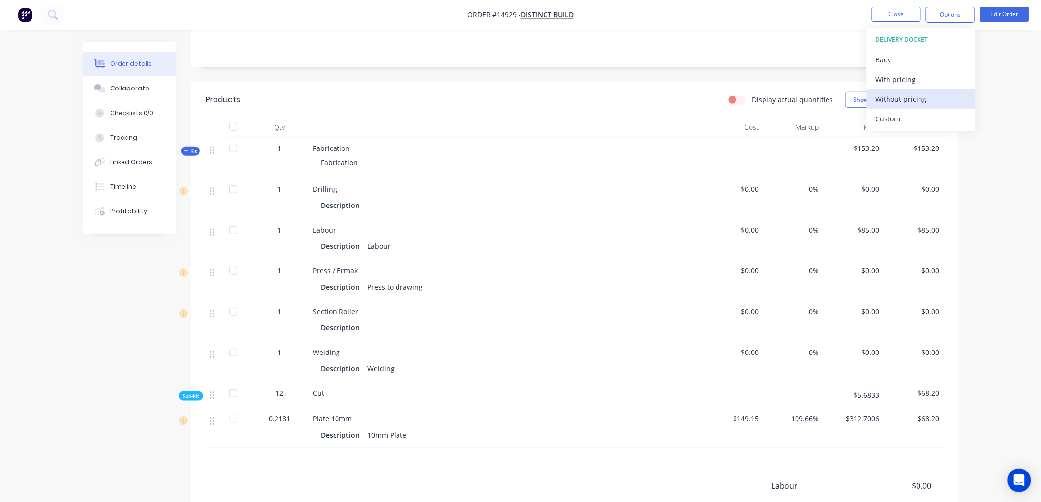
click at [905, 101] on div "Without pricing" at bounding box center [921, 99] width 91 height 14
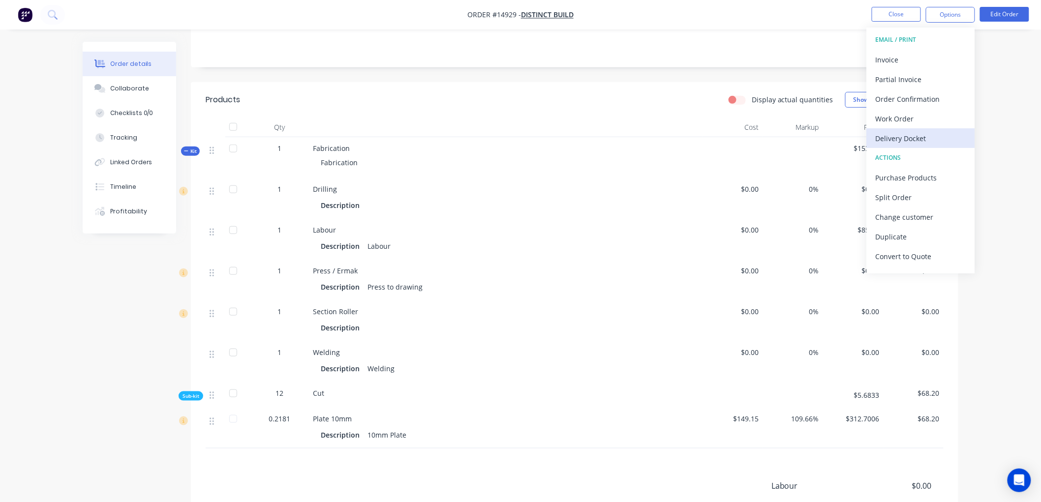
click at [908, 139] on div "Delivery Docket" at bounding box center [921, 138] width 91 height 14
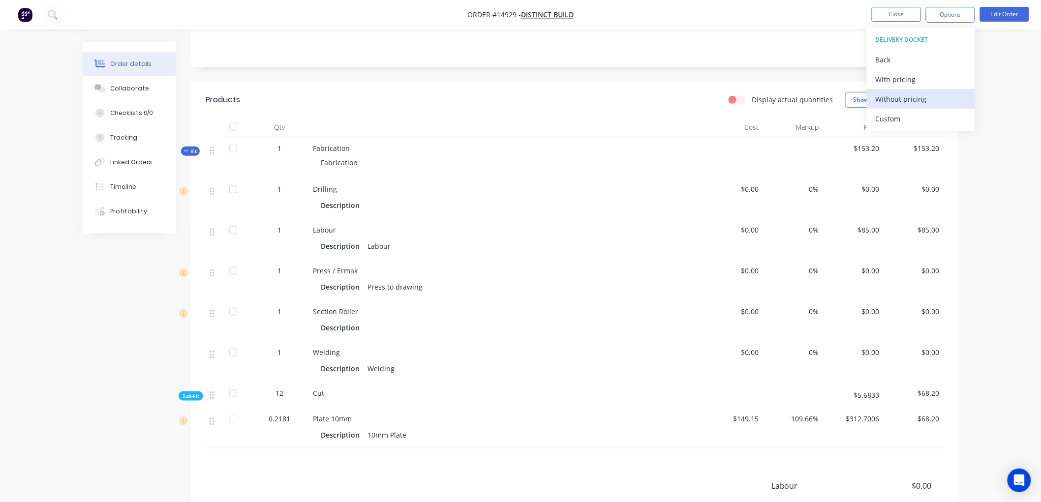
click at [911, 101] on div "Without pricing" at bounding box center [921, 99] width 91 height 14
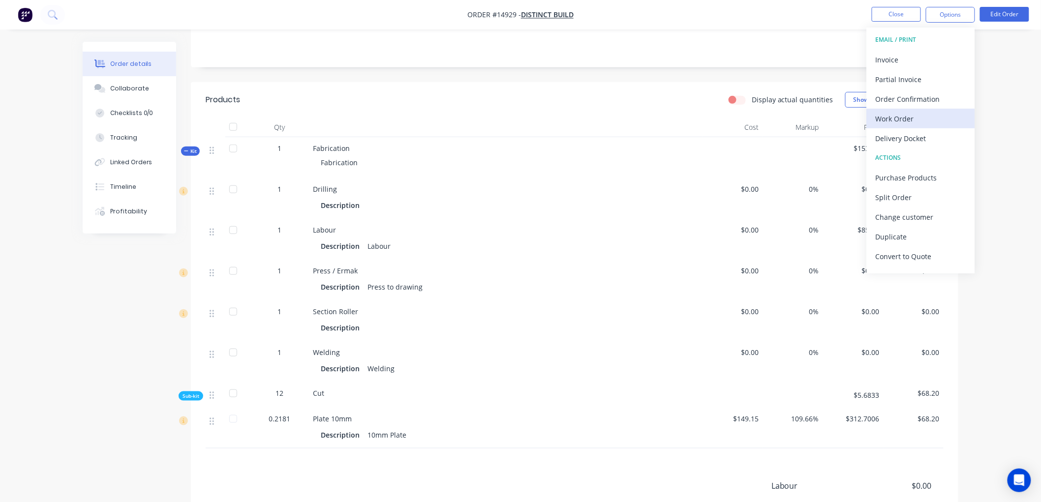
click at [914, 119] on div "Work Order" at bounding box center [921, 119] width 91 height 14
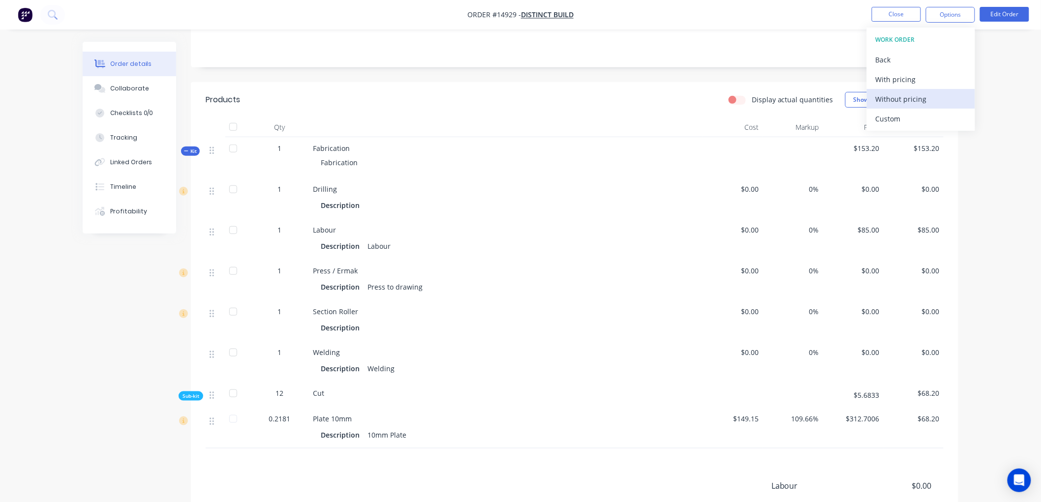
click at [922, 99] on div "Without pricing" at bounding box center [921, 99] width 91 height 14
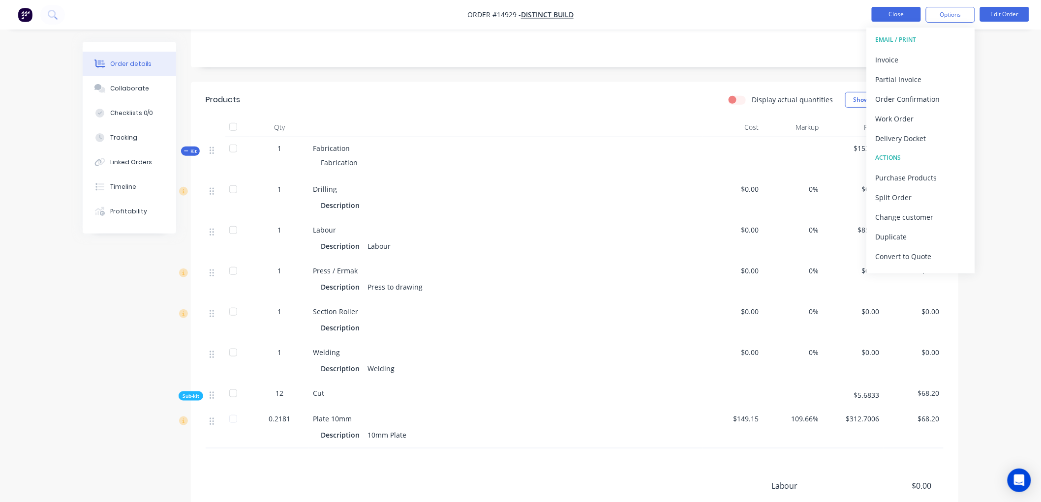
click at [896, 12] on button "Close" at bounding box center [896, 14] width 49 height 15
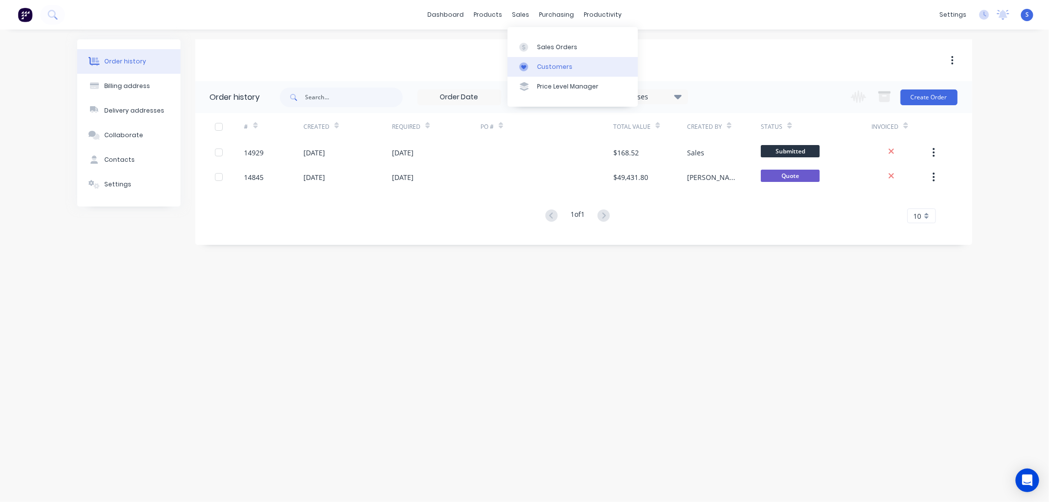
click at [554, 64] on div "Customers" at bounding box center [554, 66] width 35 height 9
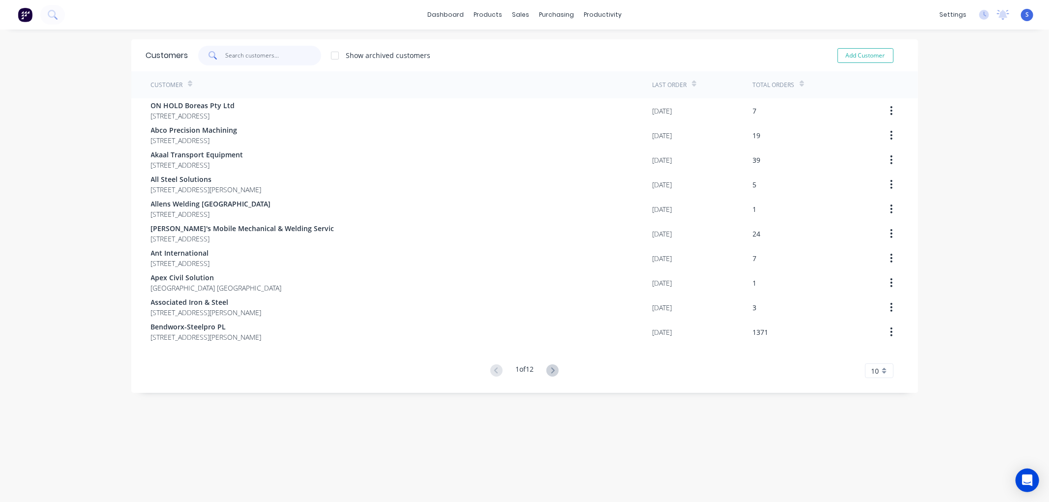
click at [300, 52] on input "text" at bounding box center [273, 56] width 96 height 20
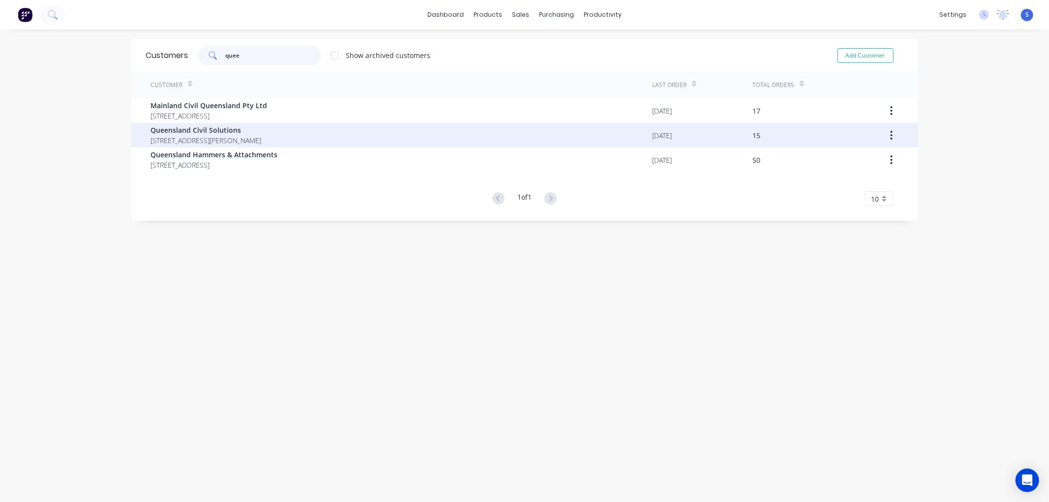
type input "quee"
click at [193, 138] on span "[STREET_ADDRESS][PERSON_NAME]" at bounding box center [206, 140] width 111 height 10
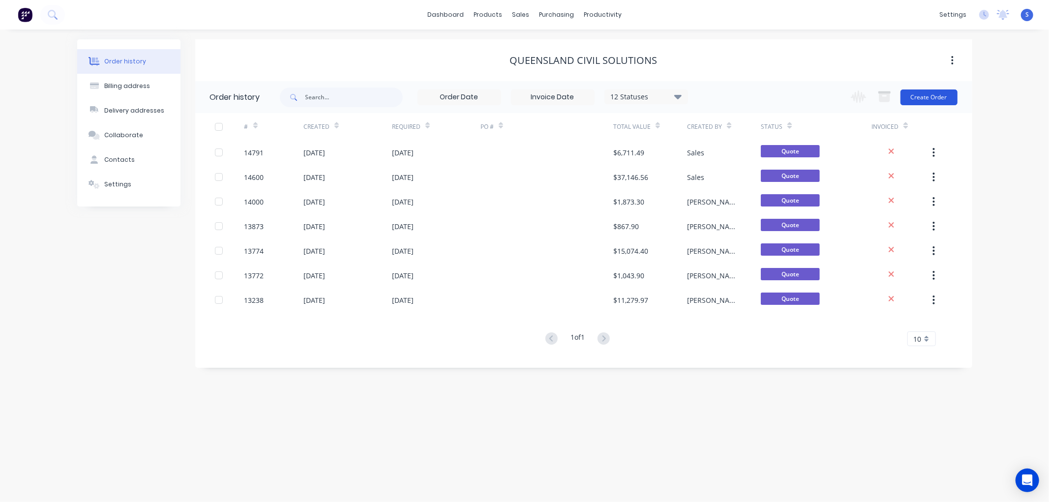
click at [926, 99] on button "Create Order" at bounding box center [929, 98] width 57 height 16
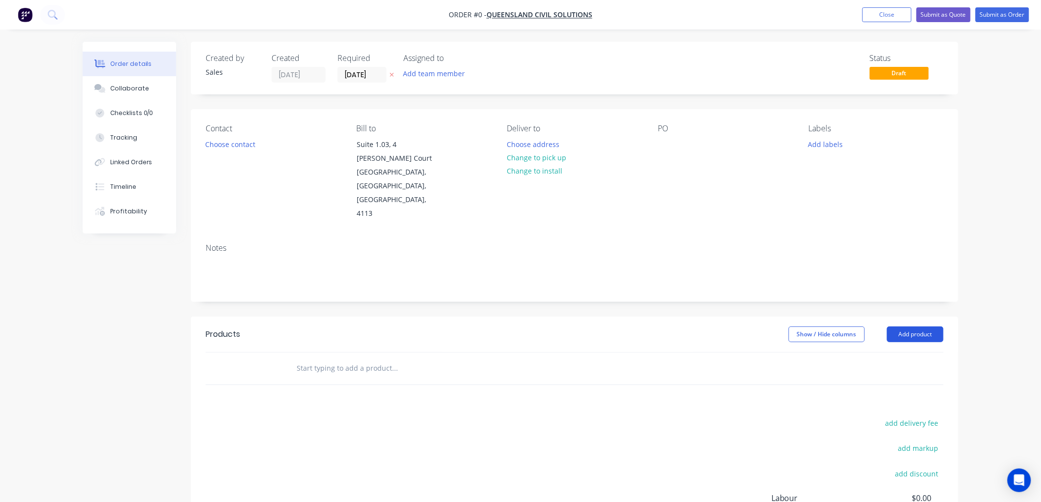
click at [918, 327] on button "Add product" at bounding box center [915, 335] width 57 height 16
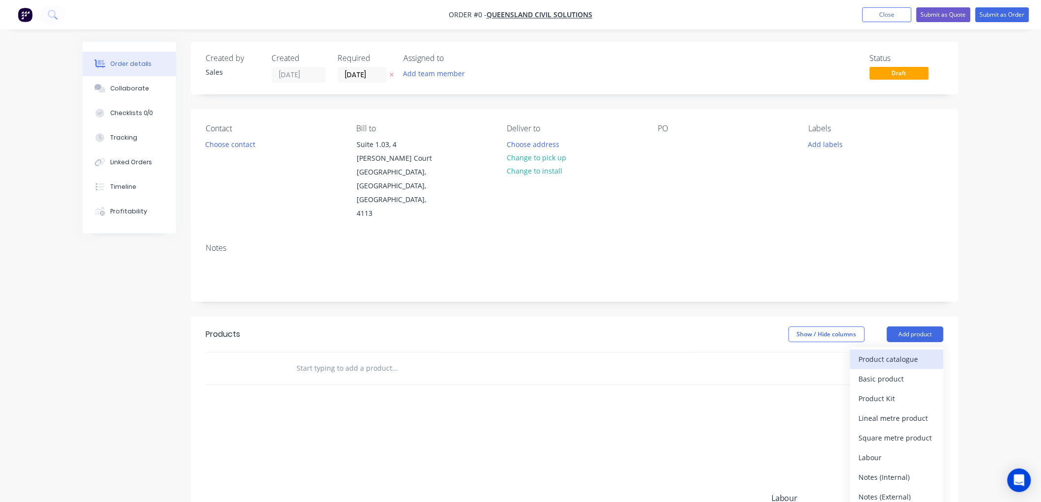
click at [903, 352] on div "Product catalogue" at bounding box center [897, 359] width 76 height 14
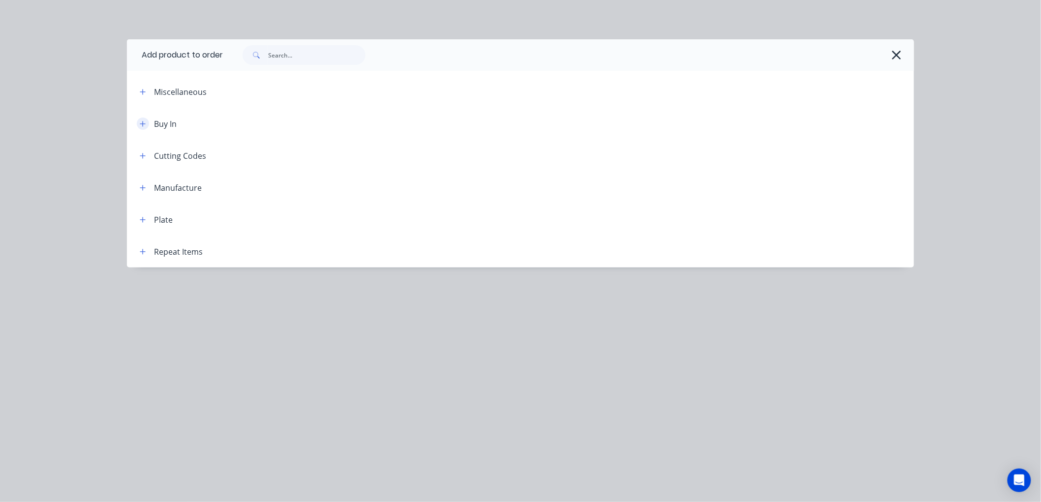
click at [140, 123] on icon "button" at bounding box center [143, 124] width 6 height 7
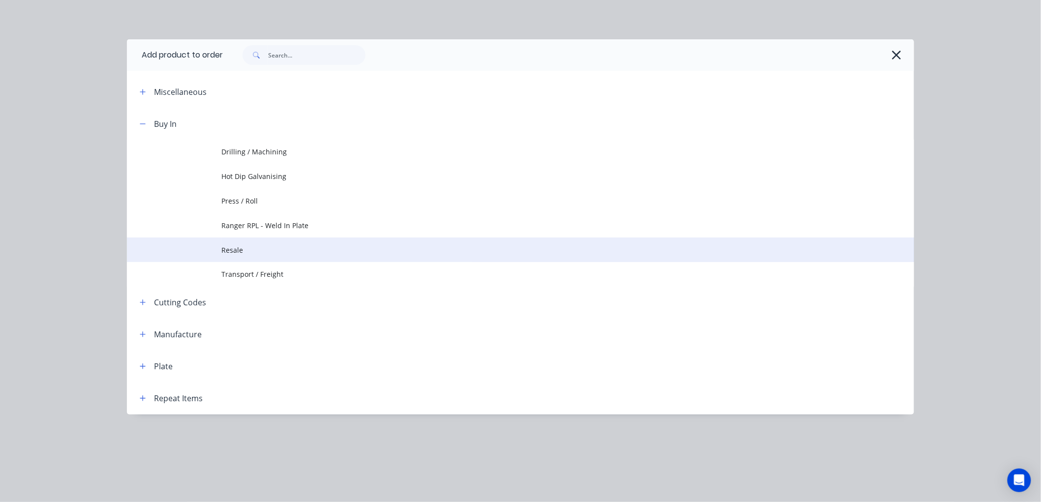
click at [230, 252] on span "Resale" at bounding box center [498, 250] width 554 height 10
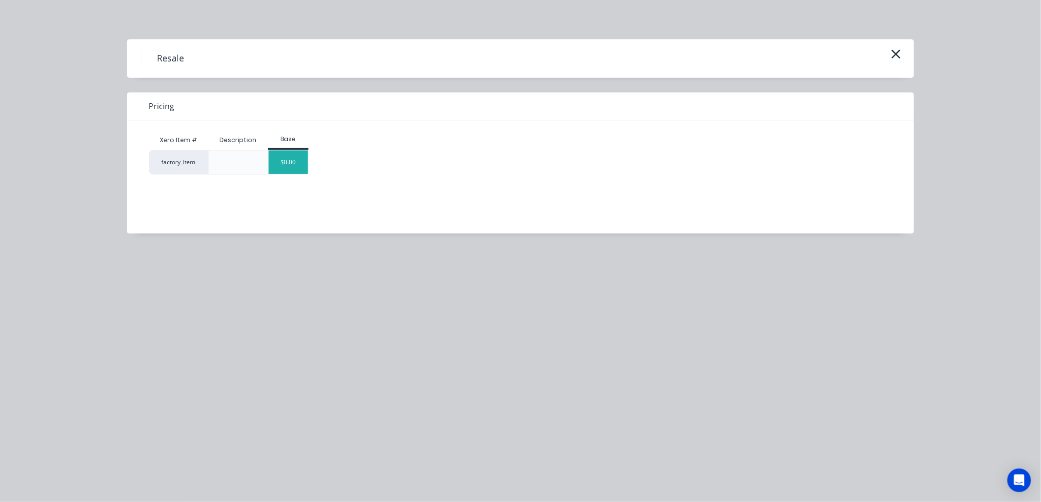
click at [294, 158] on div "$0.00" at bounding box center [289, 163] width 40 height 24
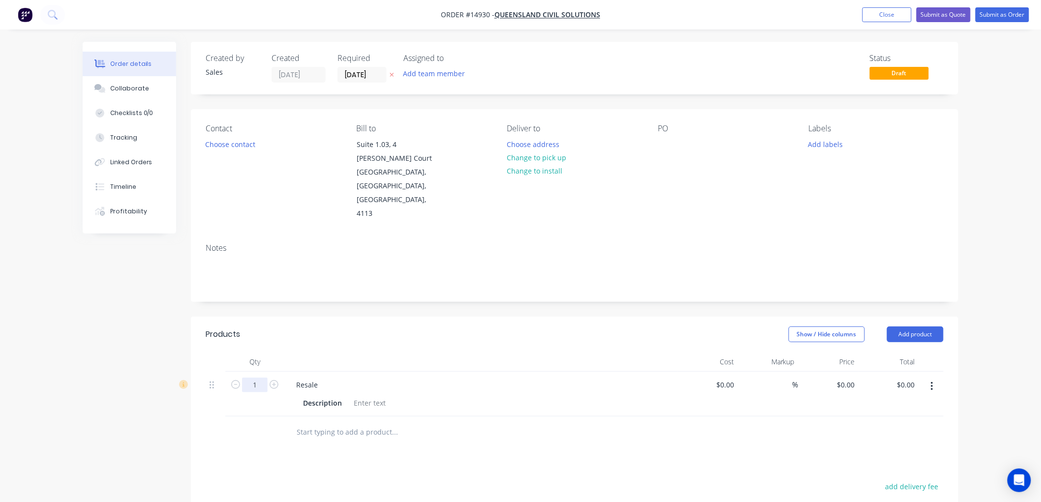
click at [254, 378] on input "1" at bounding box center [255, 385] width 26 height 15
type input "2"
click at [333, 378] on div "Resale" at bounding box center [481, 385] width 386 height 14
click at [731, 378] on input at bounding box center [727, 385] width 23 height 14
type input "$198.00"
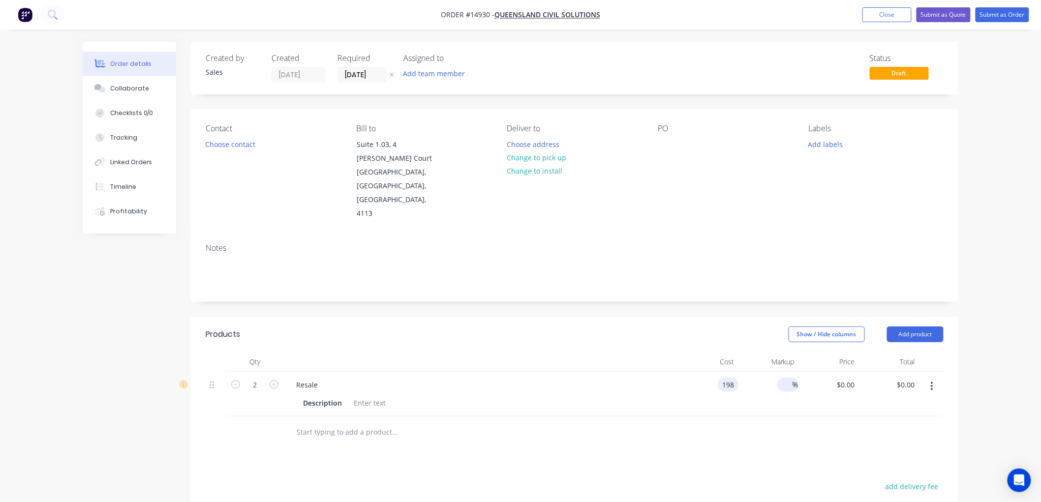
type input "$198.00"
type input "$396.00"
click at [784, 378] on input at bounding box center [786, 385] width 11 height 14
type input "$198.00"
click at [885, 16] on button "Close" at bounding box center [887, 14] width 49 height 15
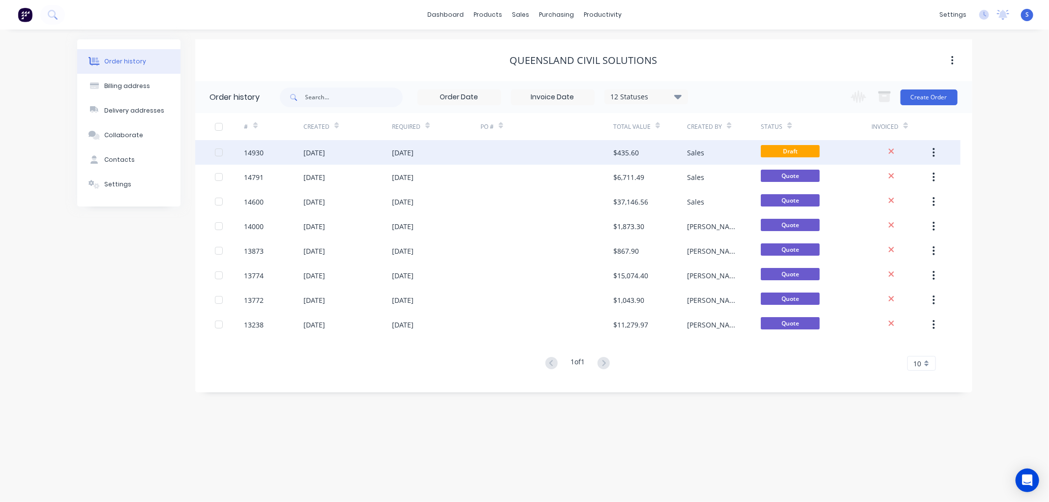
click at [933, 153] on icon "button" at bounding box center [934, 152] width 2 height 9
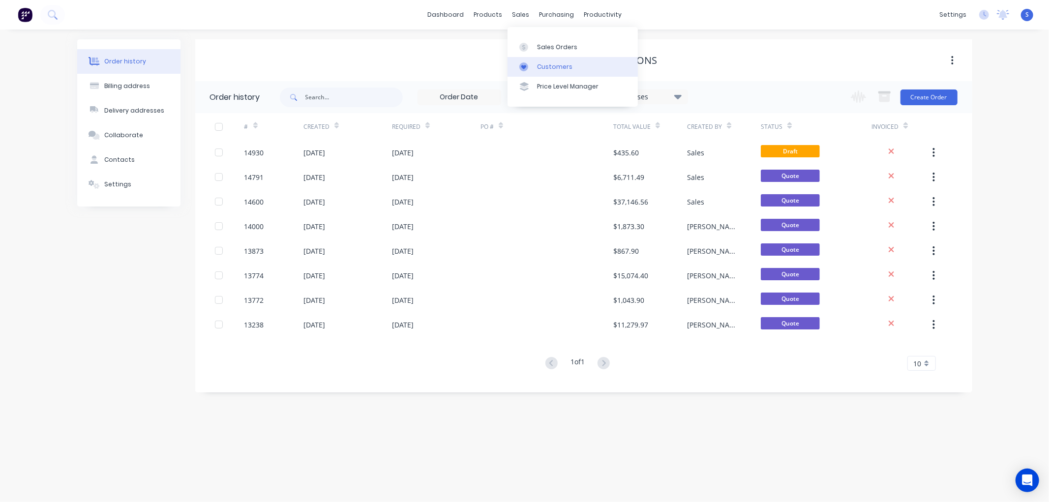
click at [547, 67] on div "Customers" at bounding box center [554, 66] width 35 height 9
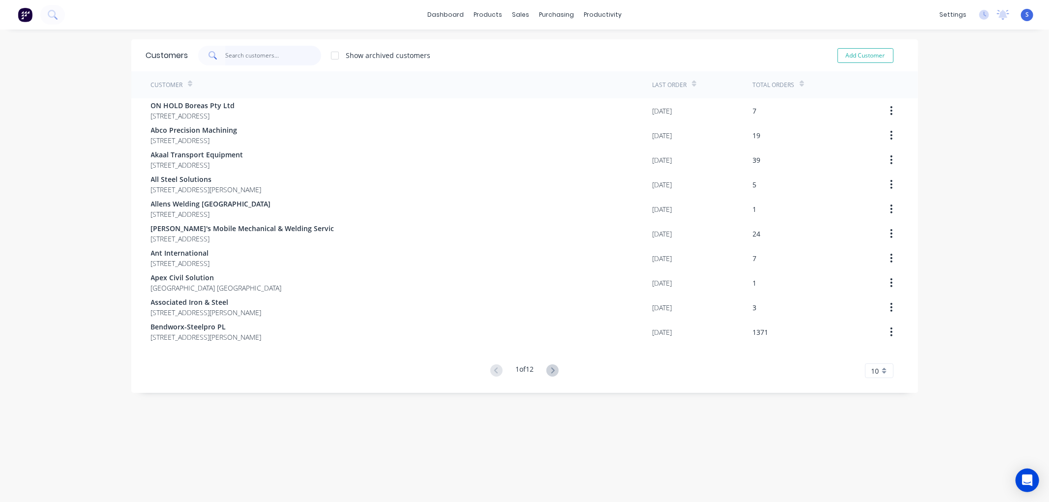
click at [251, 58] on input "text" at bounding box center [273, 56] width 96 height 20
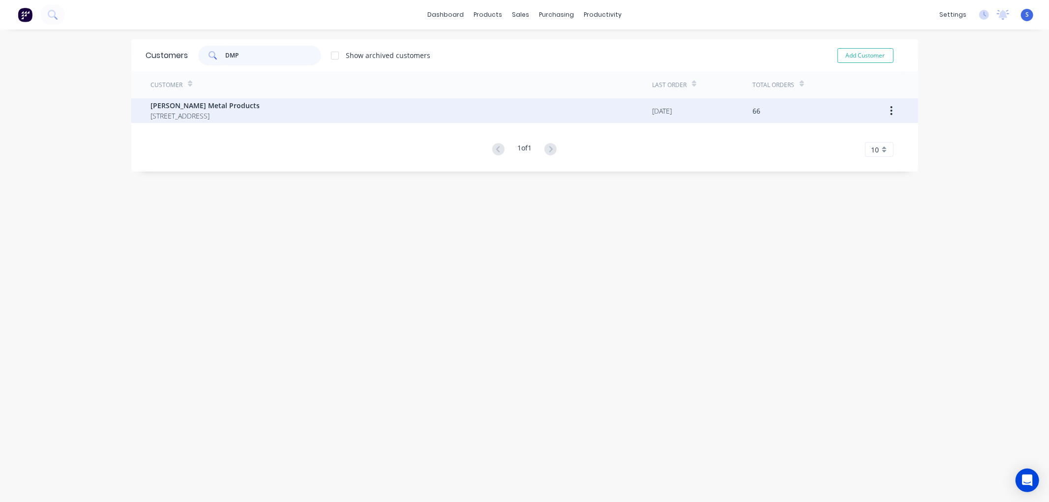
type input "DMP"
click at [199, 112] on span "[STREET_ADDRESS]" at bounding box center [205, 116] width 109 height 10
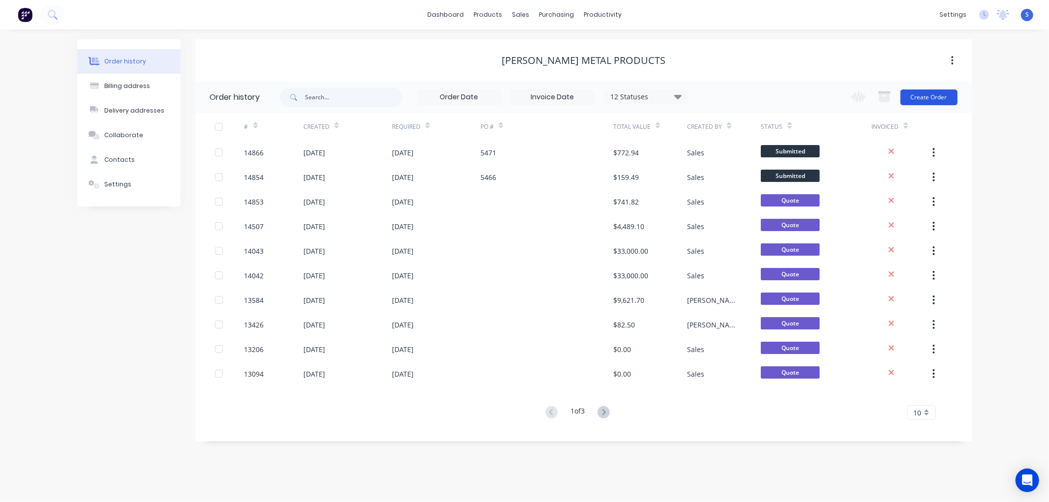
click at [938, 96] on button "Create Order" at bounding box center [929, 98] width 57 height 16
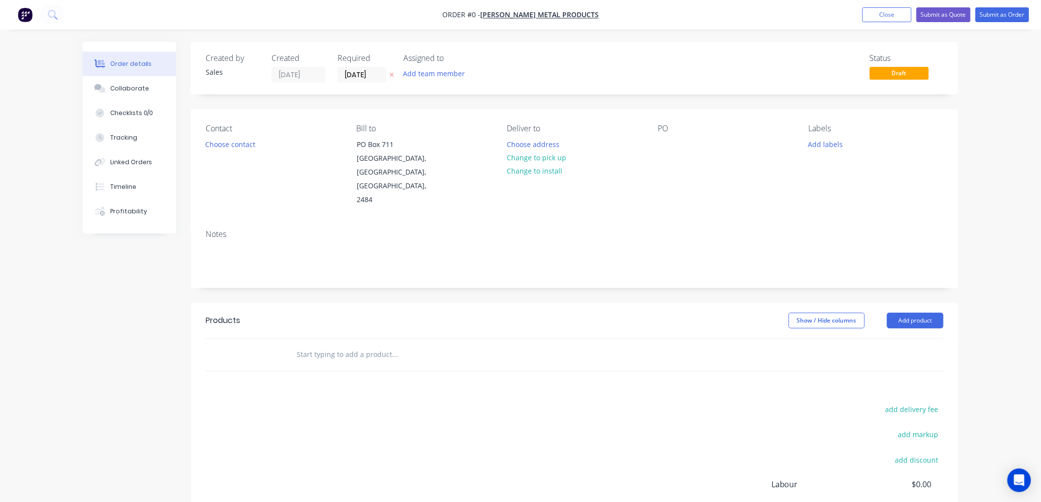
click at [339, 345] on input "text" at bounding box center [394, 355] width 197 height 20
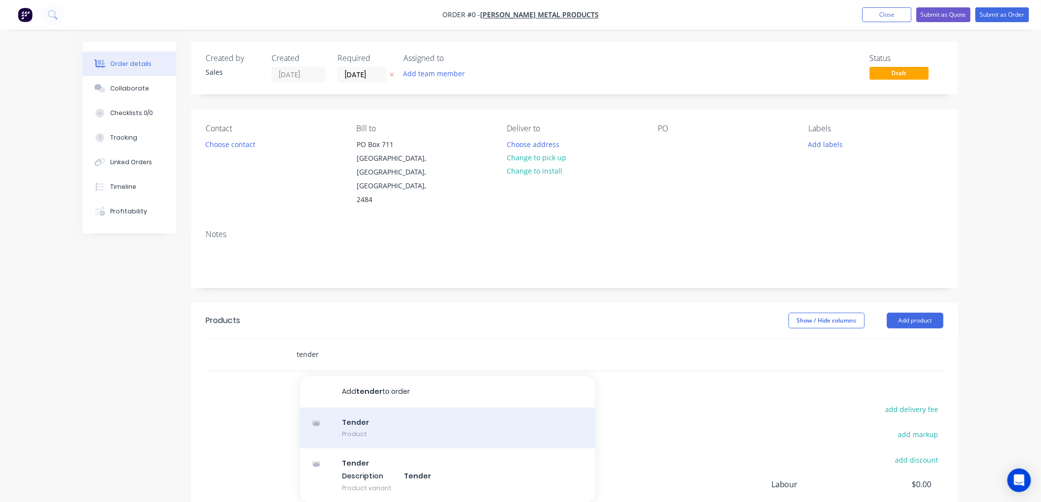
type input "tender"
click at [353, 417] on div "Tender Product" at bounding box center [447, 428] width 295 height 41
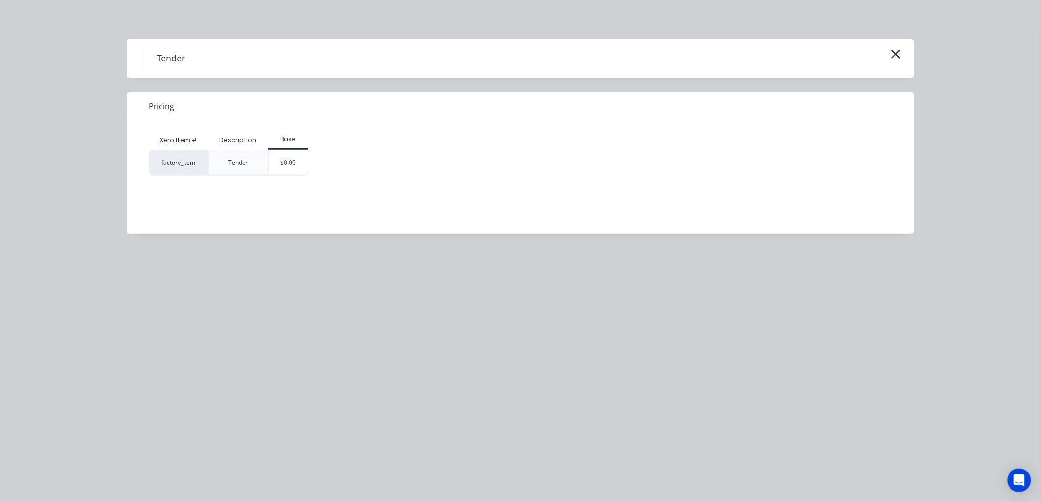
click at [280, 165] on div "$0.00" at bounding box center [289, 163] width 40 height 25
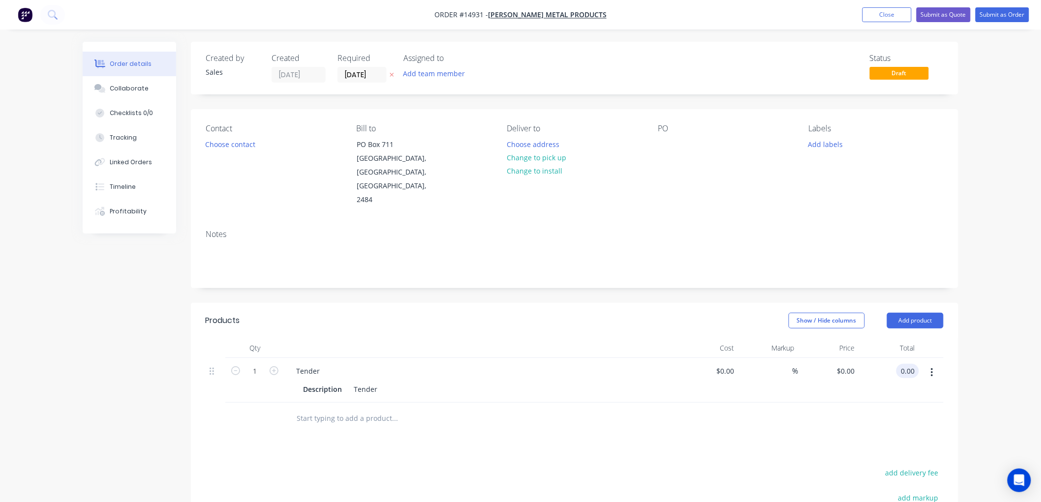
click at [909, 364] on input "0.00" at bounding box center [909, 371] width 19 height 14
type input "174.89"
type input "$174.89"
click at [944, 13] on button "Submit as Quote" at bounding box center [944, 14] width 54 height 15
